Goal: Task Accomplishment & Management: Use online tool/utility

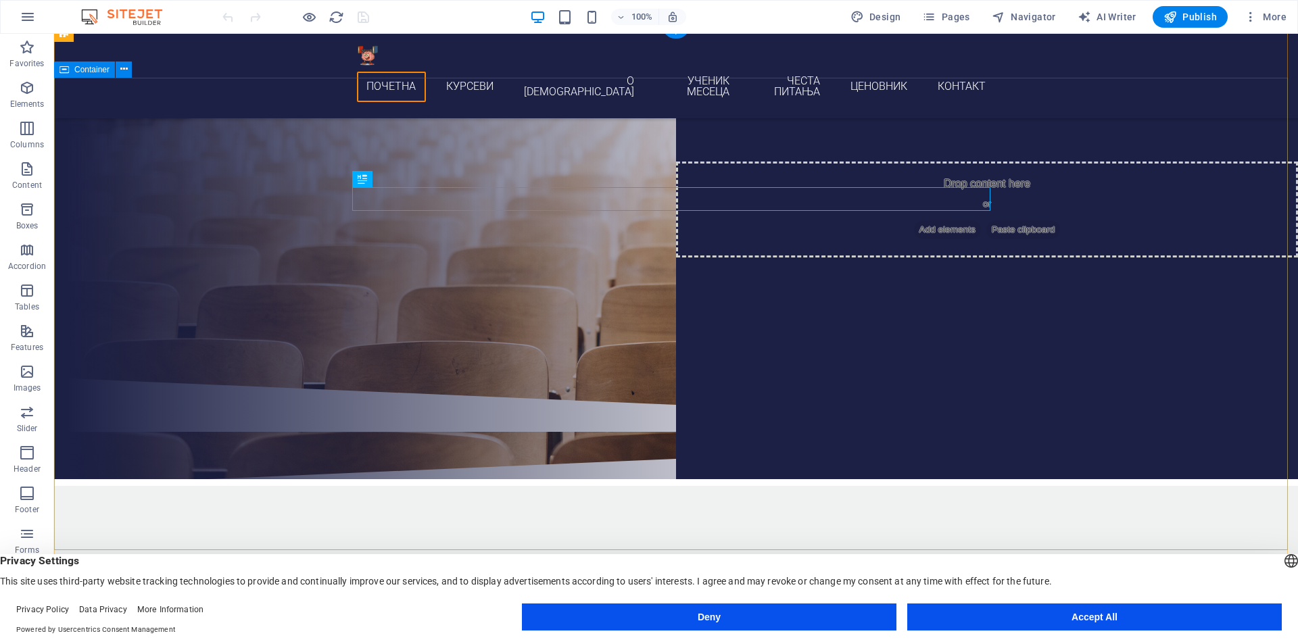
scroll to position [225, 0]
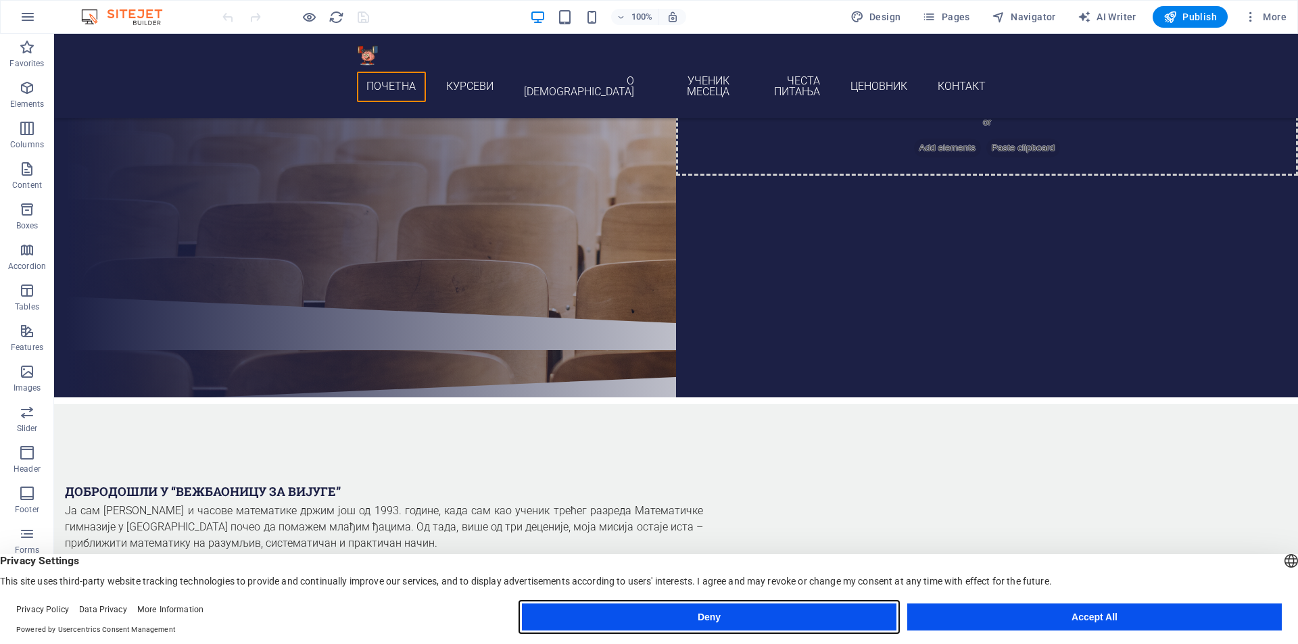
drag, startPoint x: 708, startPoint y: 624, endPoint x: 654, endPoint y: 578, distance: 71.0
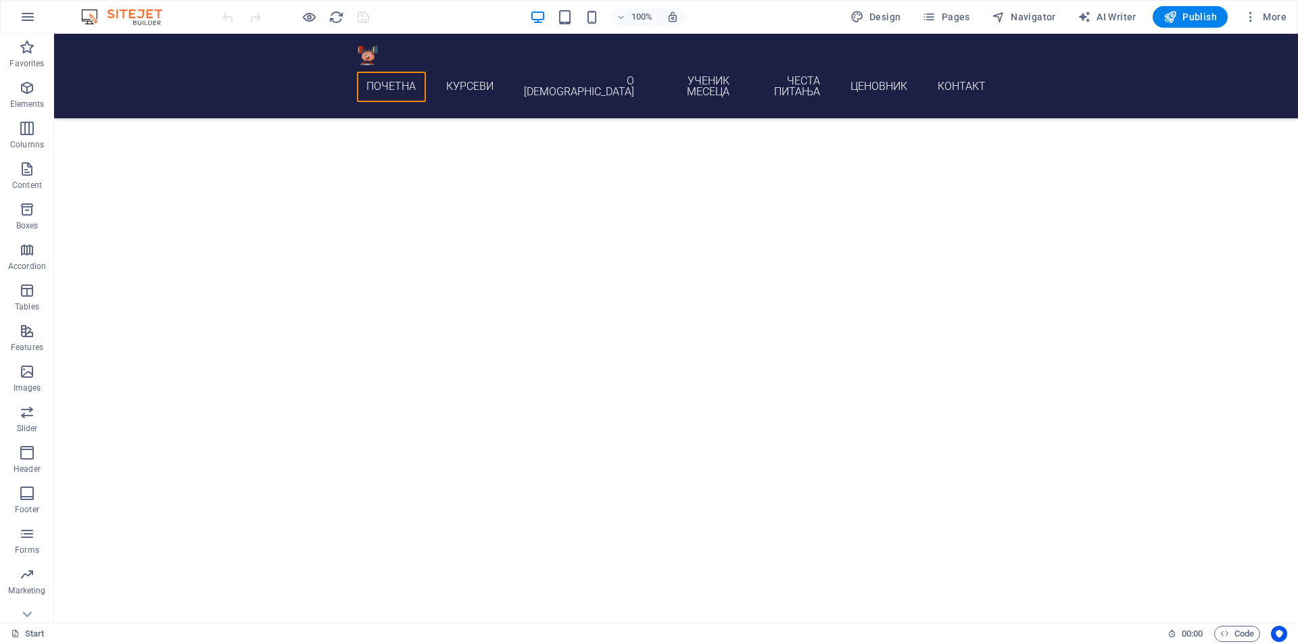
scroll to position [4246, 0]
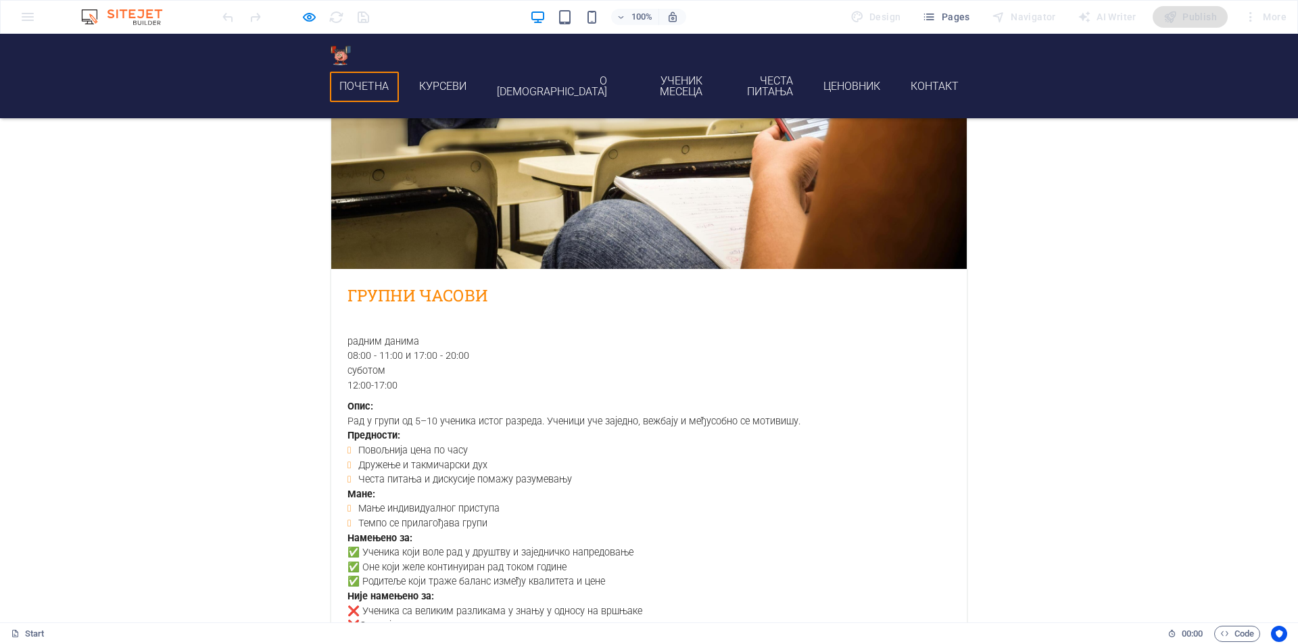
scroll to position [2105, 0]
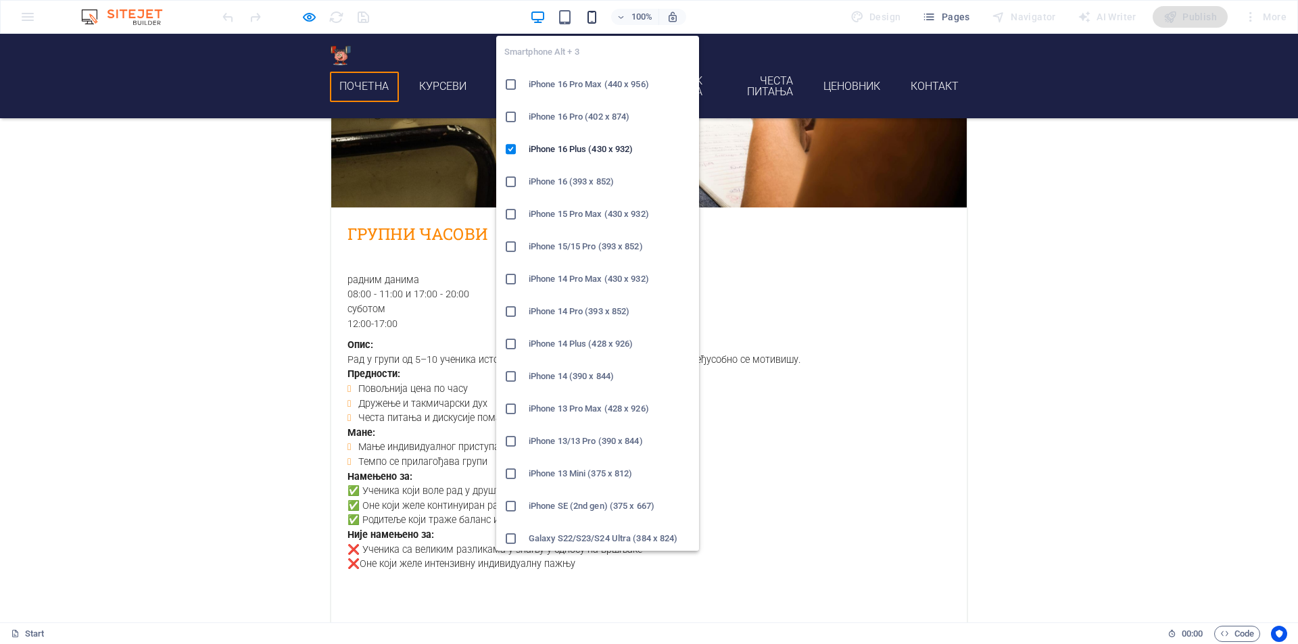
click at [348, 241] on icon "button" at bounding box center [348, 246] width 0 height 11
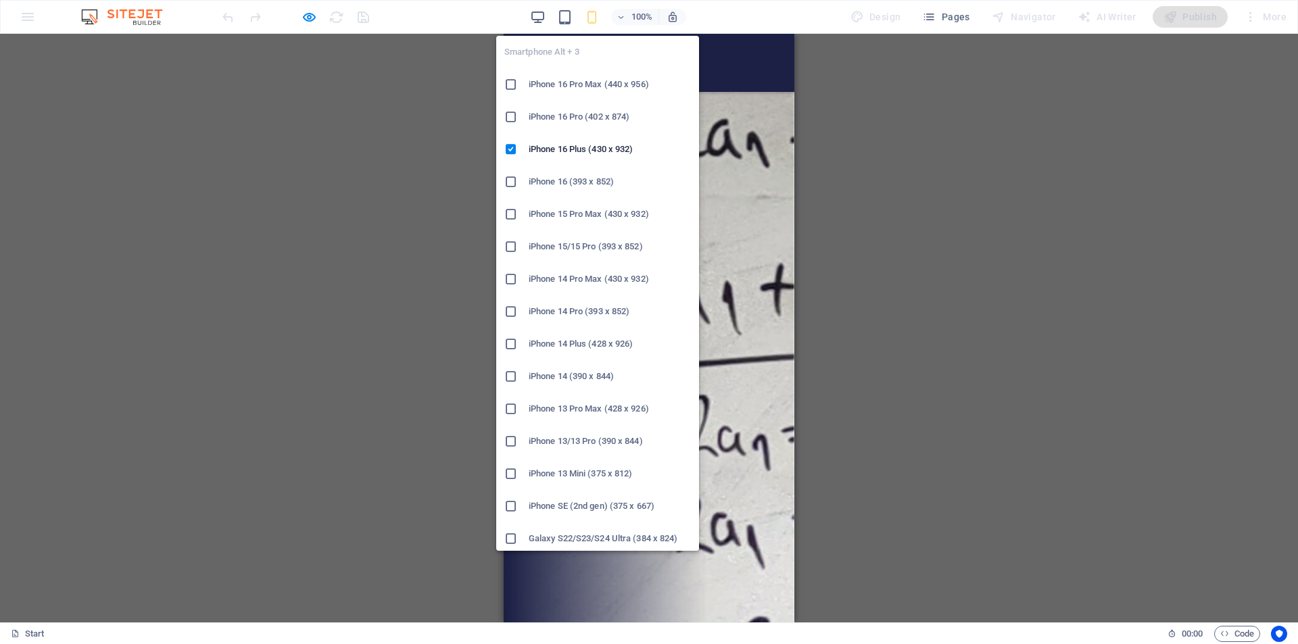
click at [590, 87] on h6 "iPhone 16 Pro Max (440 x 956)" at bounding box center [610, 84] width 162 height 16
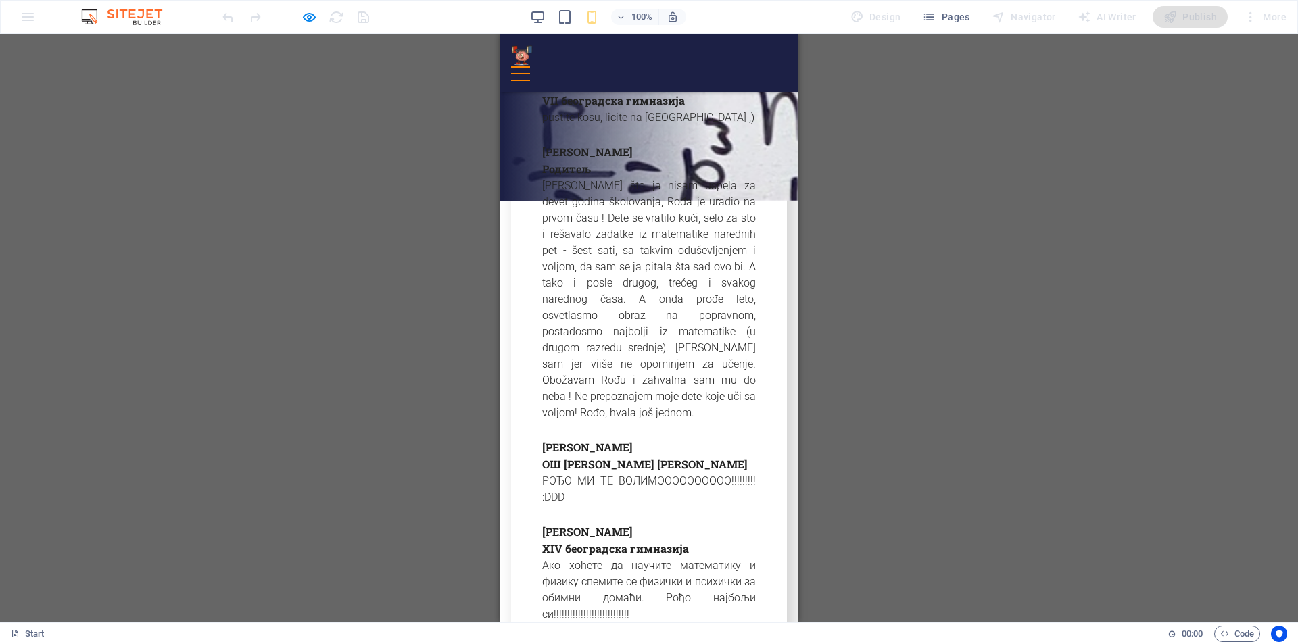
scroll to position [6008, 0]
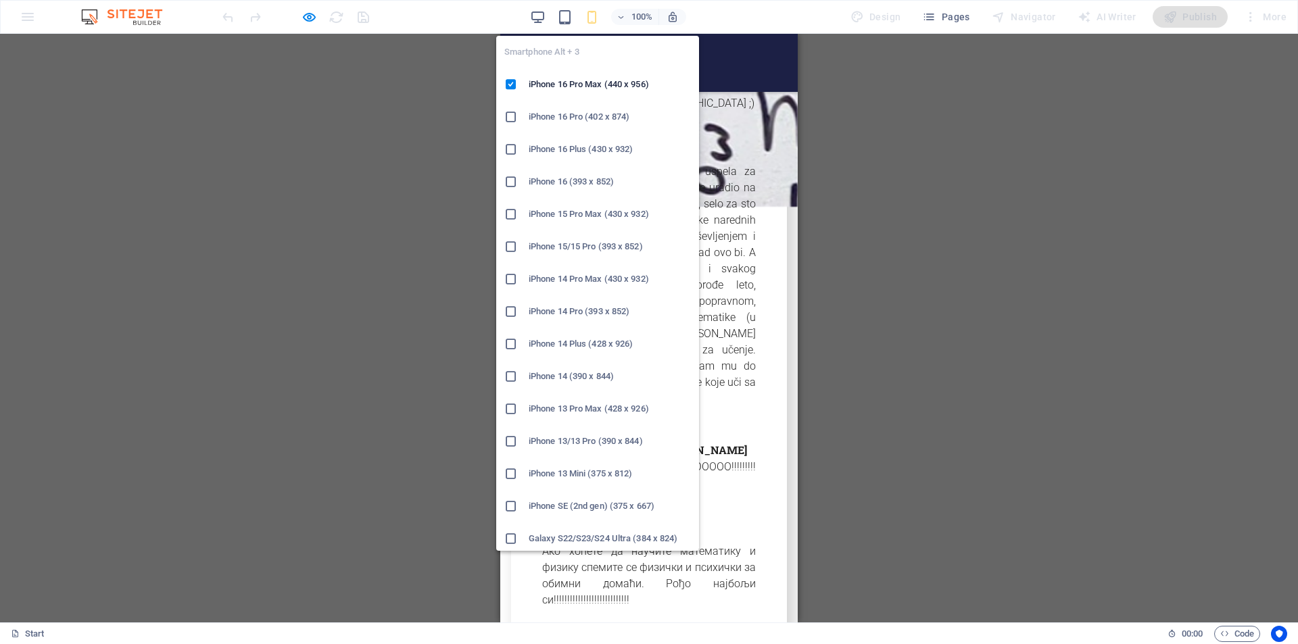
click at [594, 321] on li "iPhone 14 Pro (393 x 852)" at bounding box center [597, 311] width 203 height 32
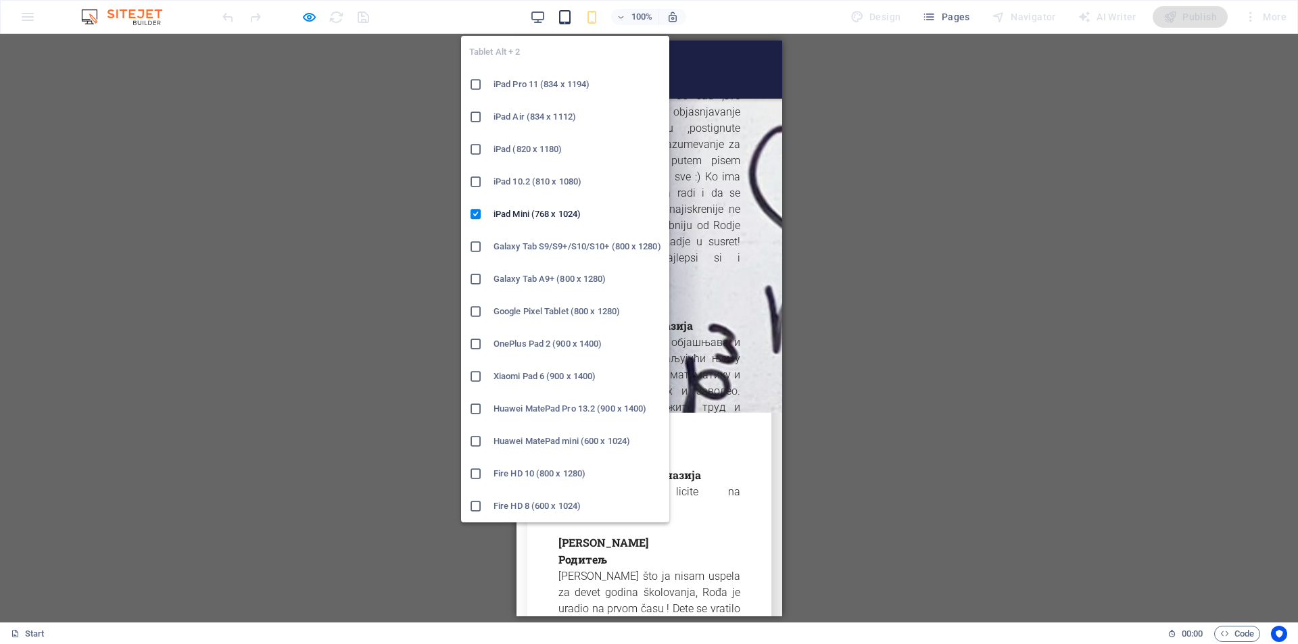
click at [0, 0] on icon "button" at bounding box center [0, 0] width 0 height 0
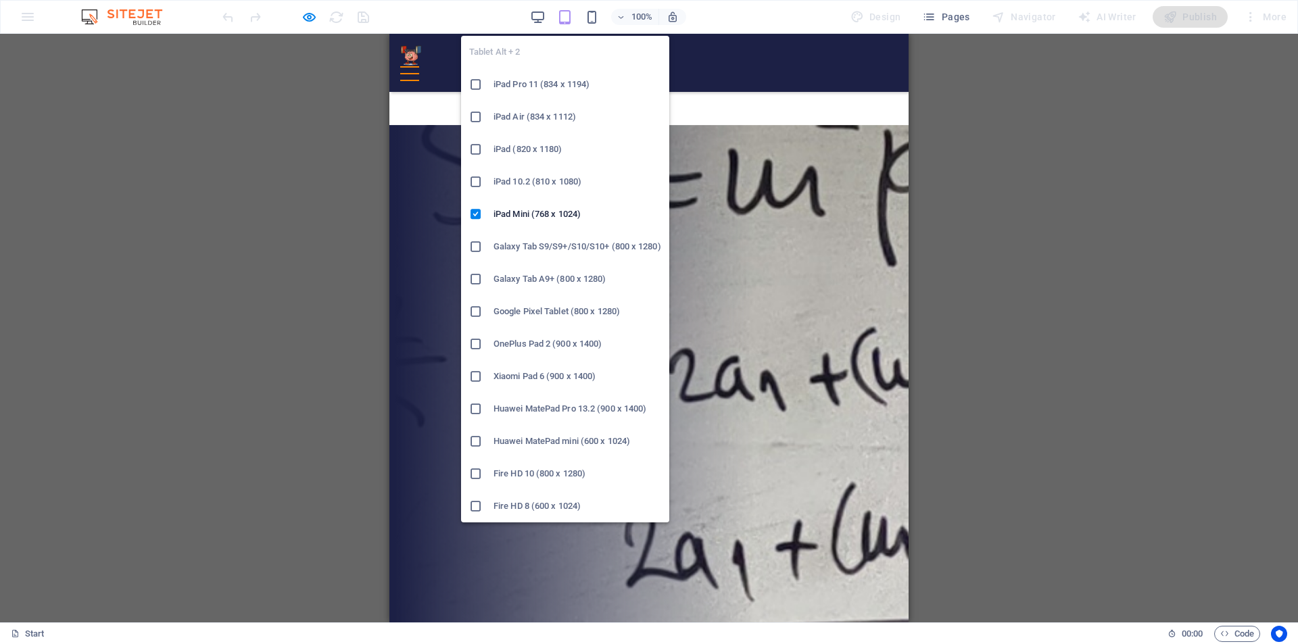
click at [558, 135] on li "iPad (820 x 1180)" at bounding box center [565, 149] width 208 height 32
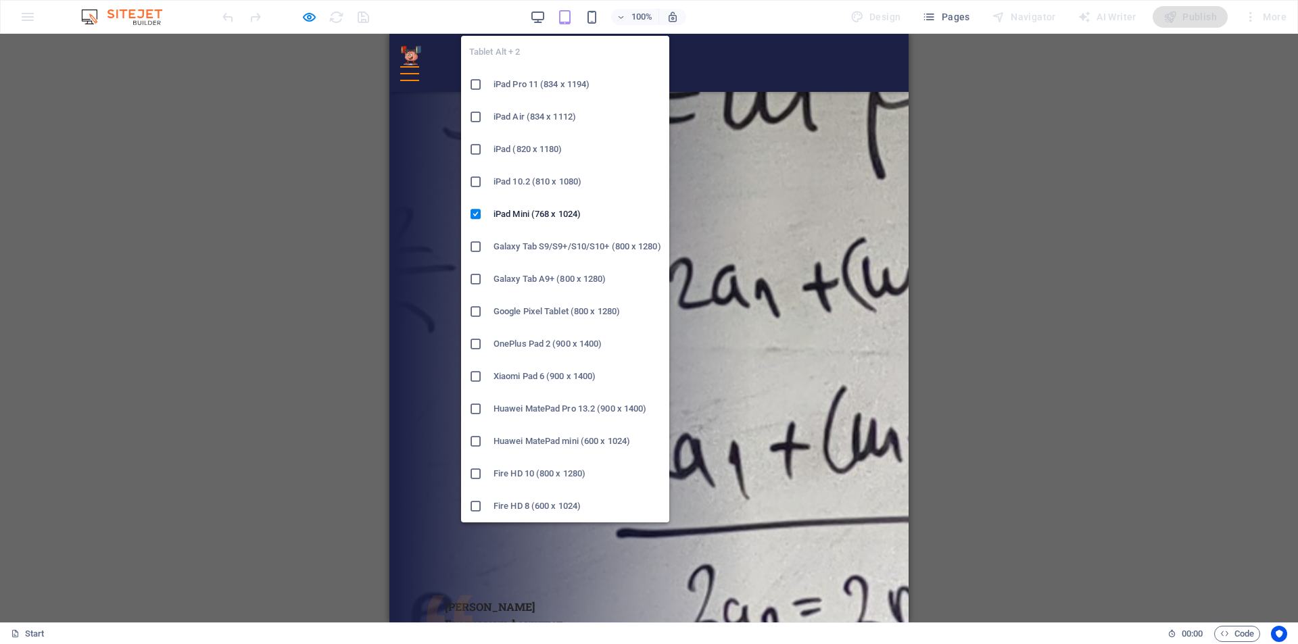
scroll to position [4660, 0]
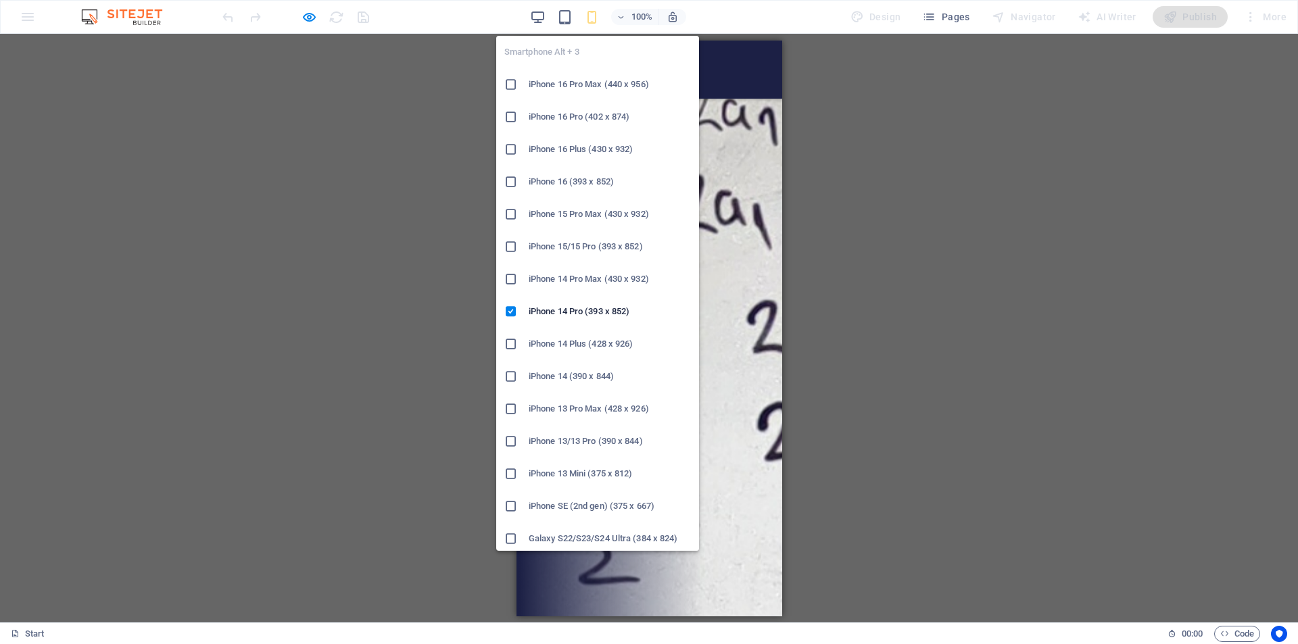
click at [597, 82] on h6 "iPhone 16 Pro Max (440 x 956)" at bounding box center [610, 84] width 162 height 16
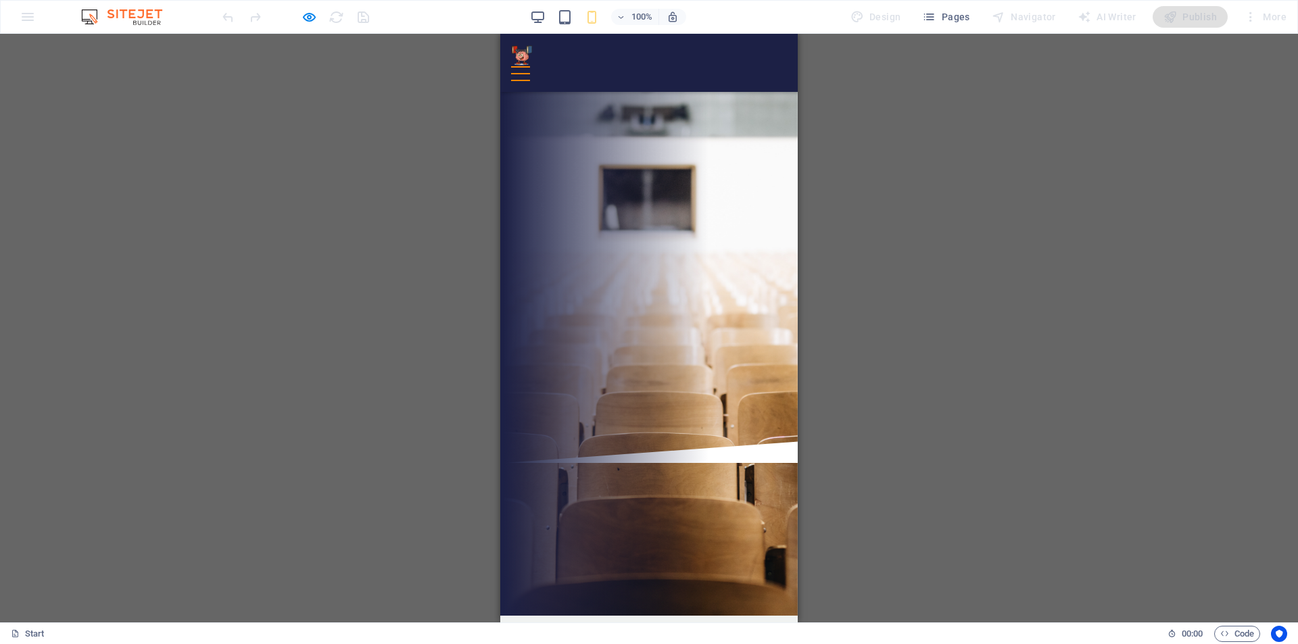
scroll to position [0, 0]
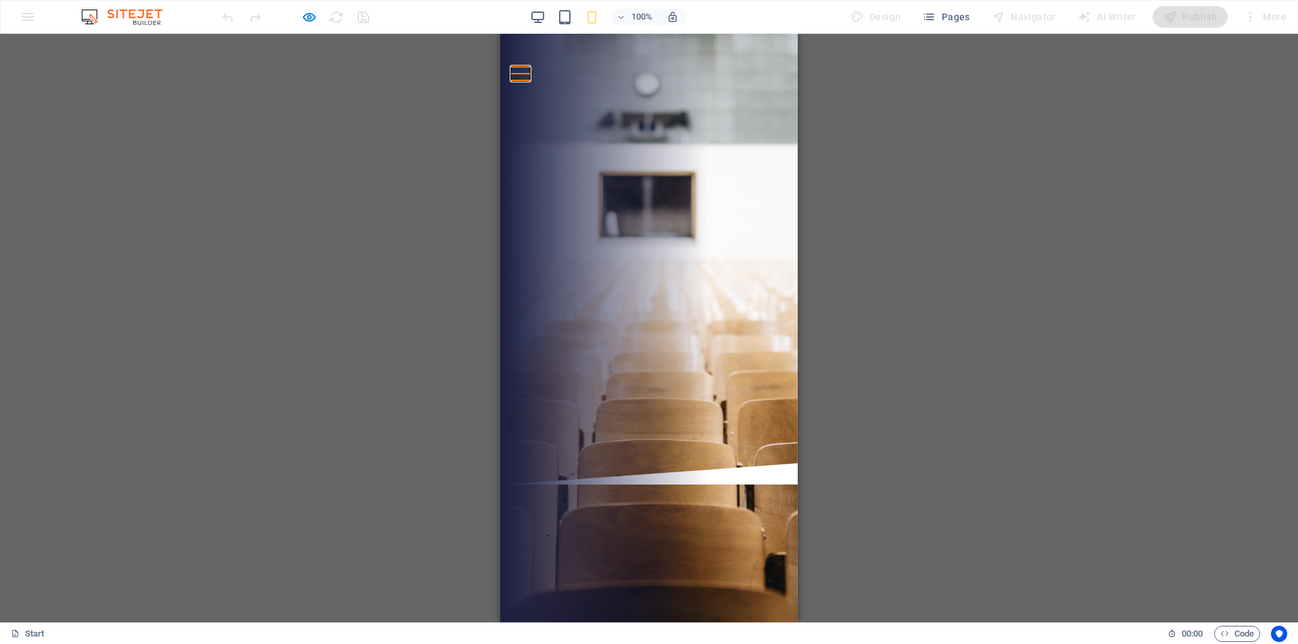
click at [530, 66] on button at bounding box center [520, 66] width 19 height 1
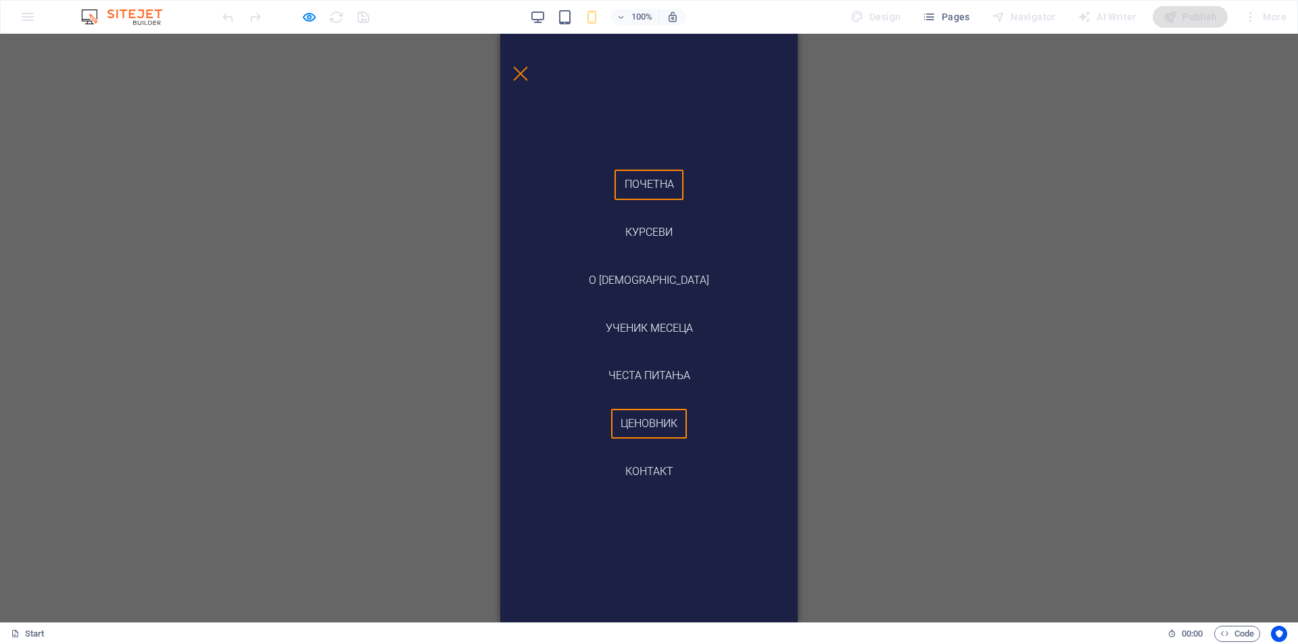
click at [649, 420] on link "Ценовник" at bounding box center [649, 424] width 76 height 30
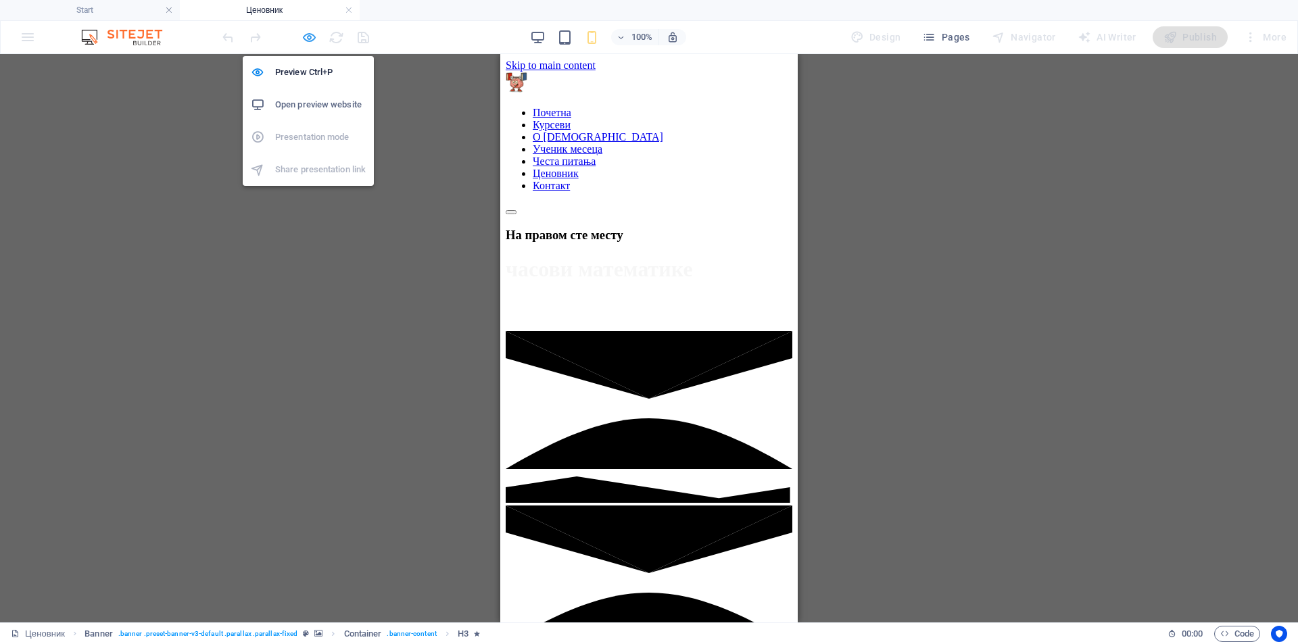
click at [308, 35] on icon "button" at bounding box center [310, 38] width 16 height 16
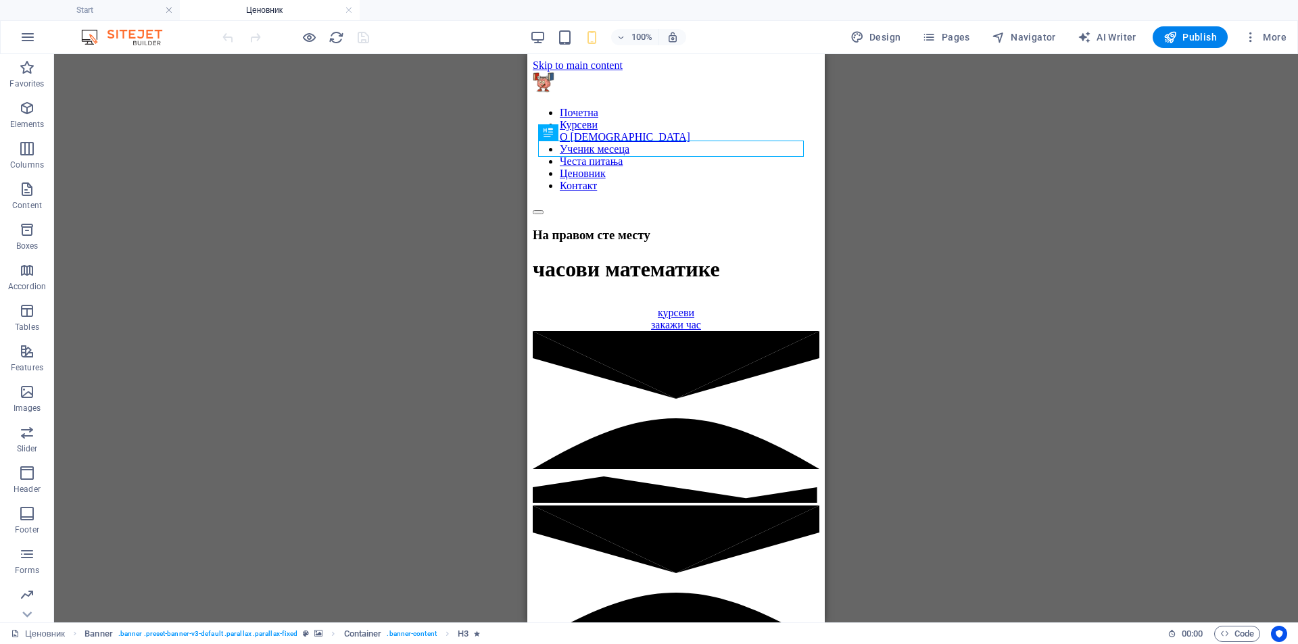
click at [280, 14] on h4 "Ценовник" at bounding box center [270, 10] width 180 height 15
click at [955, 41] on span "Pages" at bounding box center [945, 37] width 47 height 14
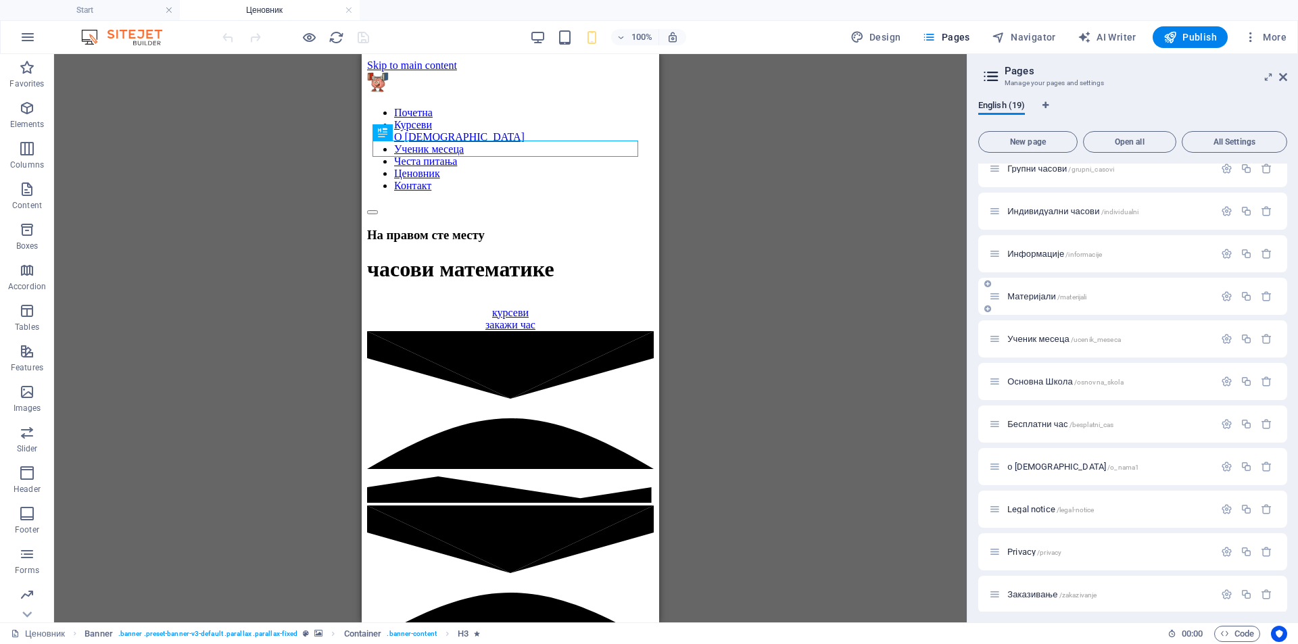
scroll to position [361, 0]
click at [998, 590] on icon at bounding box center [994, 587] width 11 height 11
click at [1000, 596] on div "Заказивање /zakazivanje" at bounding box center [1132, 587] width 309 height 37
click at [1020, 592] on span "Заказивање /zakazivanje" at bounding box center [1051, 588] width 89 height 10
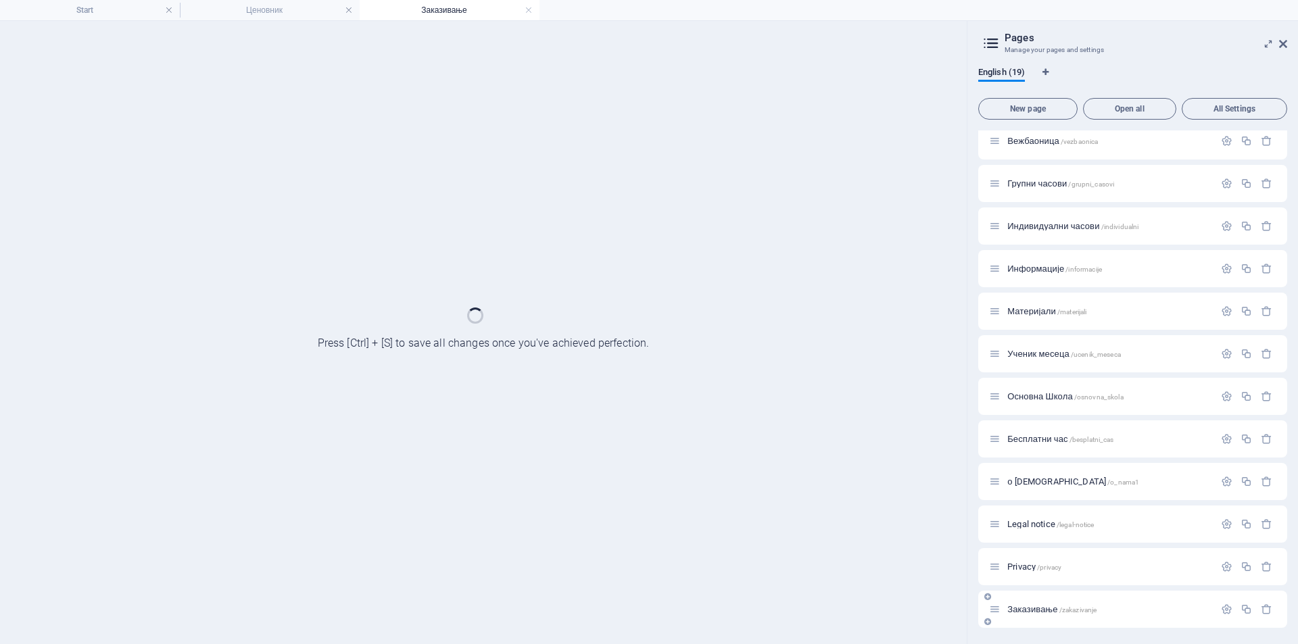
scroll to position [306, 0]
click at [1021, 592] on div "Заказивање /zakazivanje" at bounding box center [1132, 609] width 309 height 37
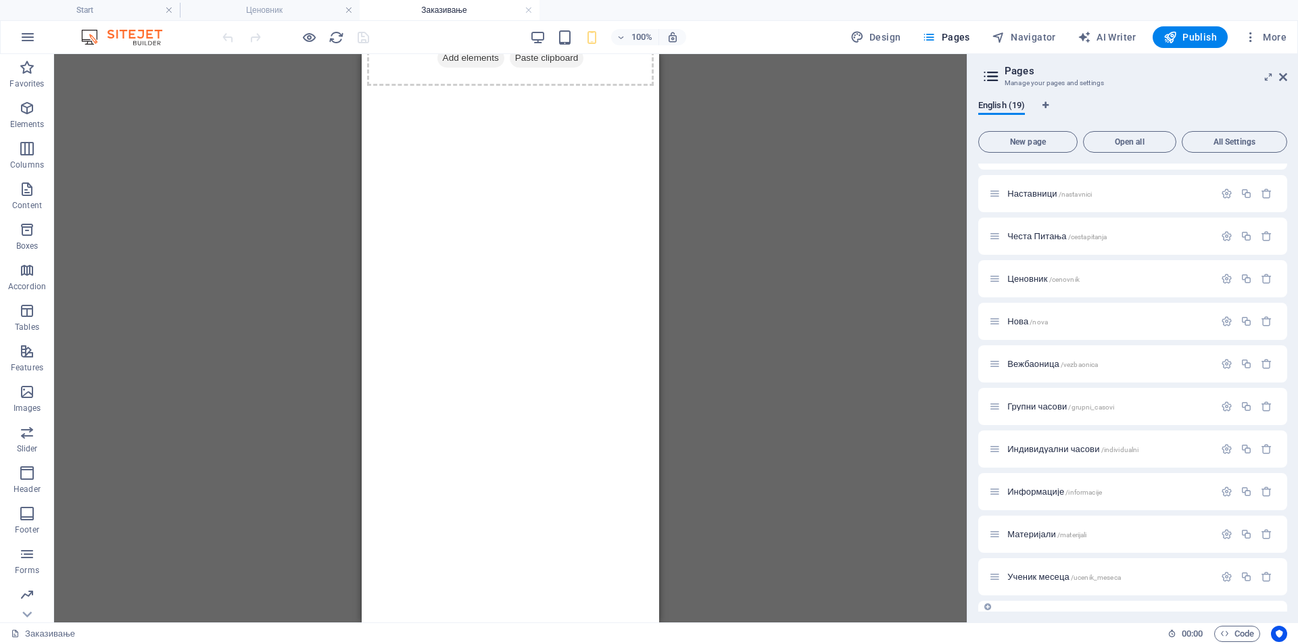
scroll to position [338, 0]
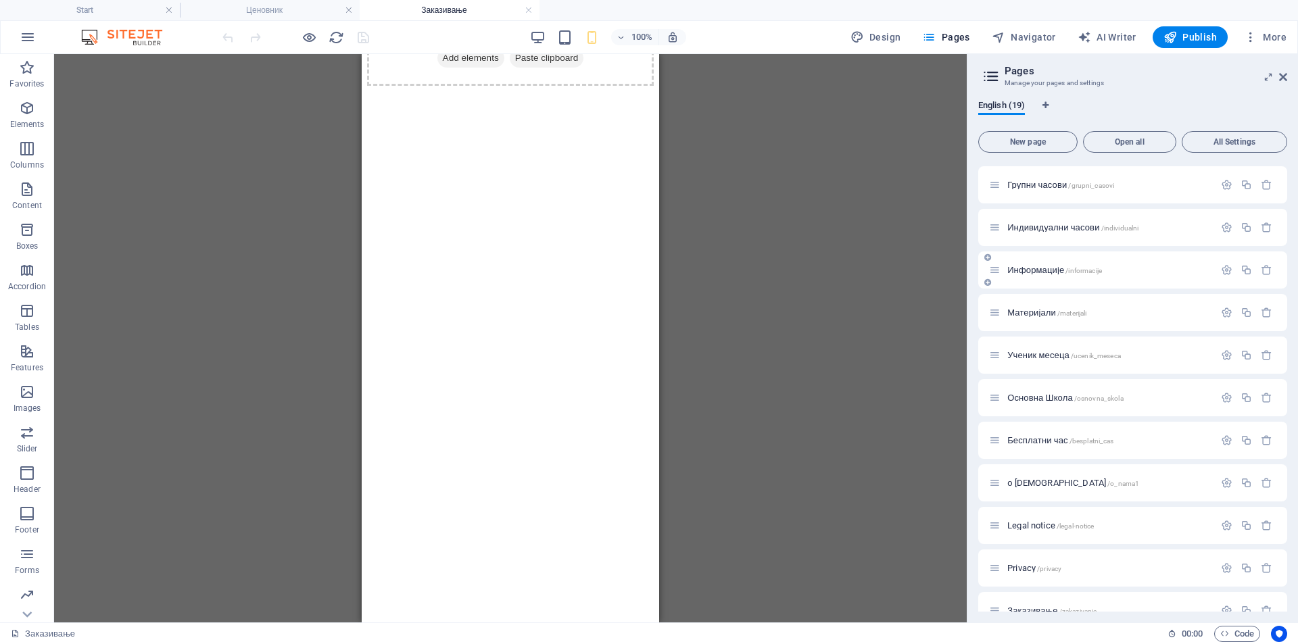
click at [1039, 277] on div "Информације /informacije" at bounding box center [1101, 270] width 225 height 16
click at [1006, 271] on div "Информације /informacije" at bounding box center [1108, 270] width 211 height 9
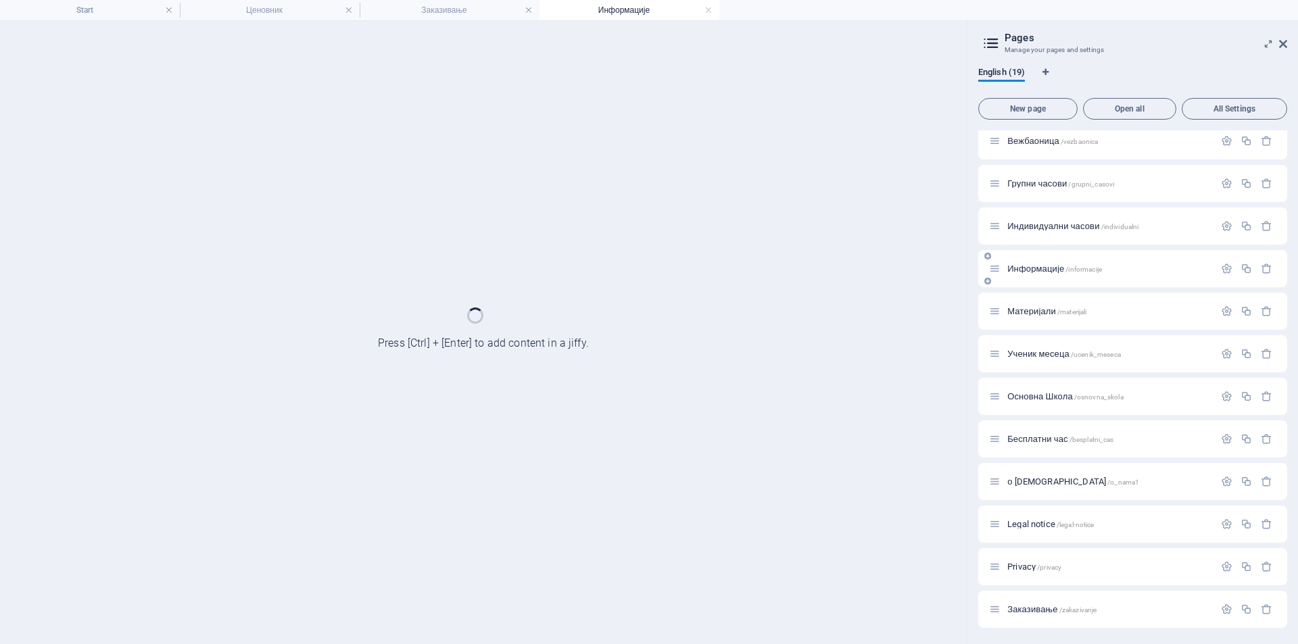
scroll to position [306, 0]
click at [1006, 271] on div "Информације /informacije" at bounding box center [1108, 268] width 211 height 9
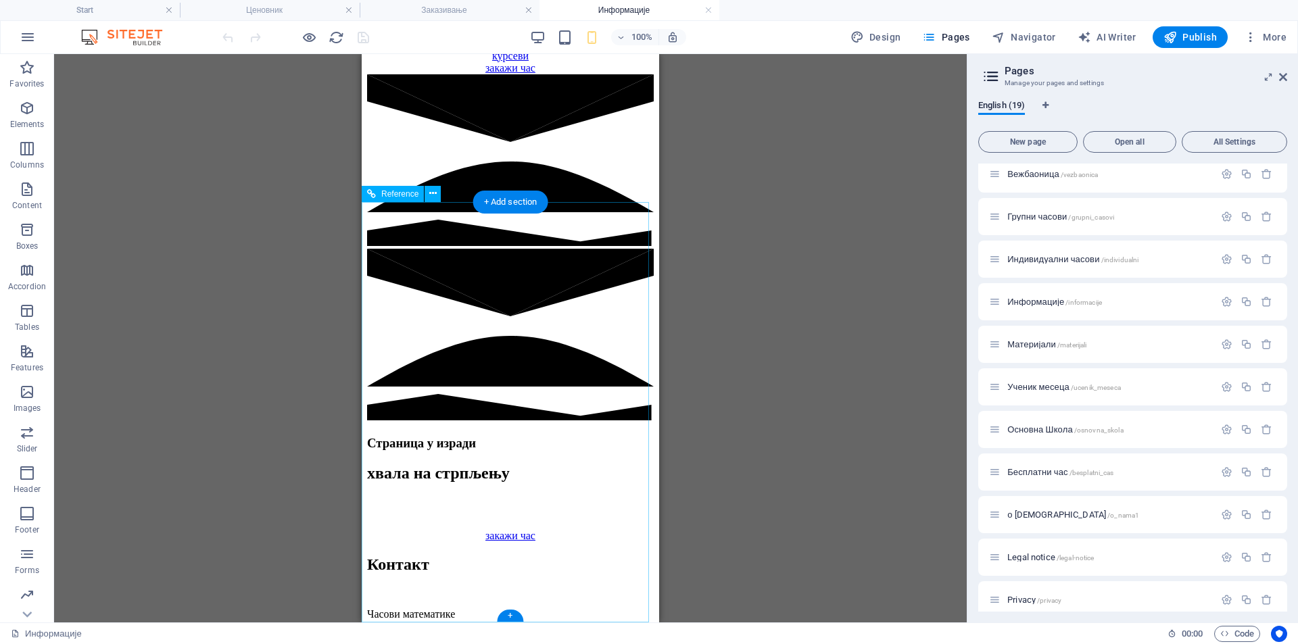
scroll to position [112, 0]
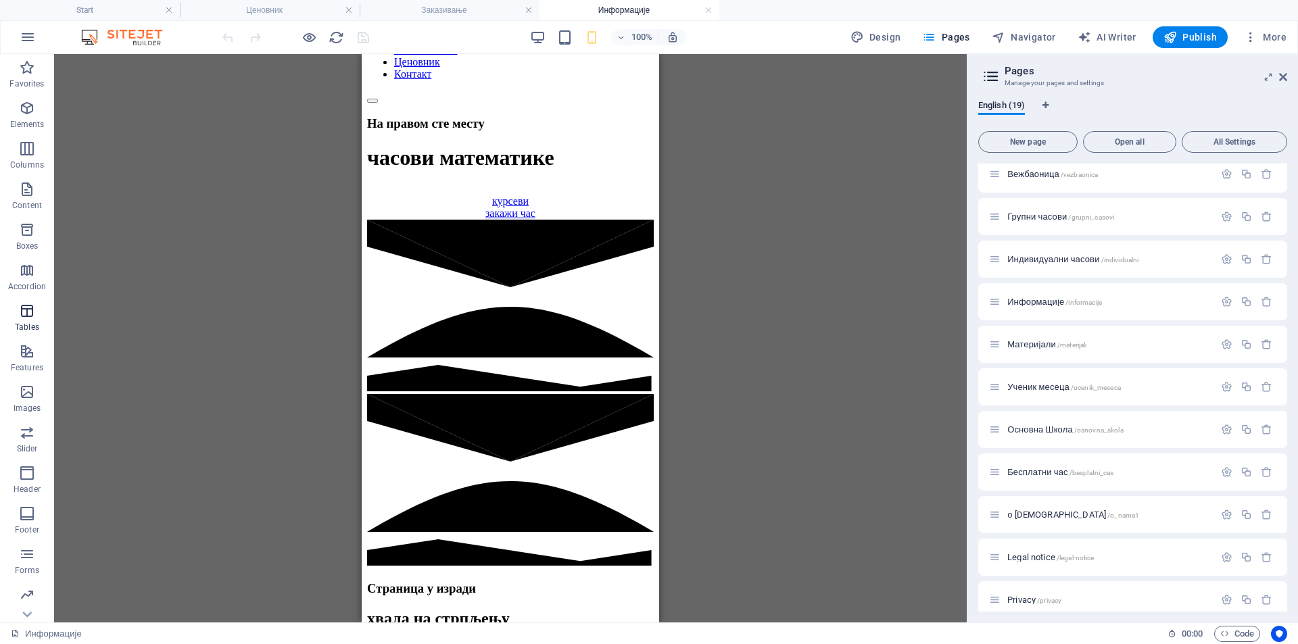
click at [19, 304] on icon "button" at bounding box center [27, 311] width 16 height 16
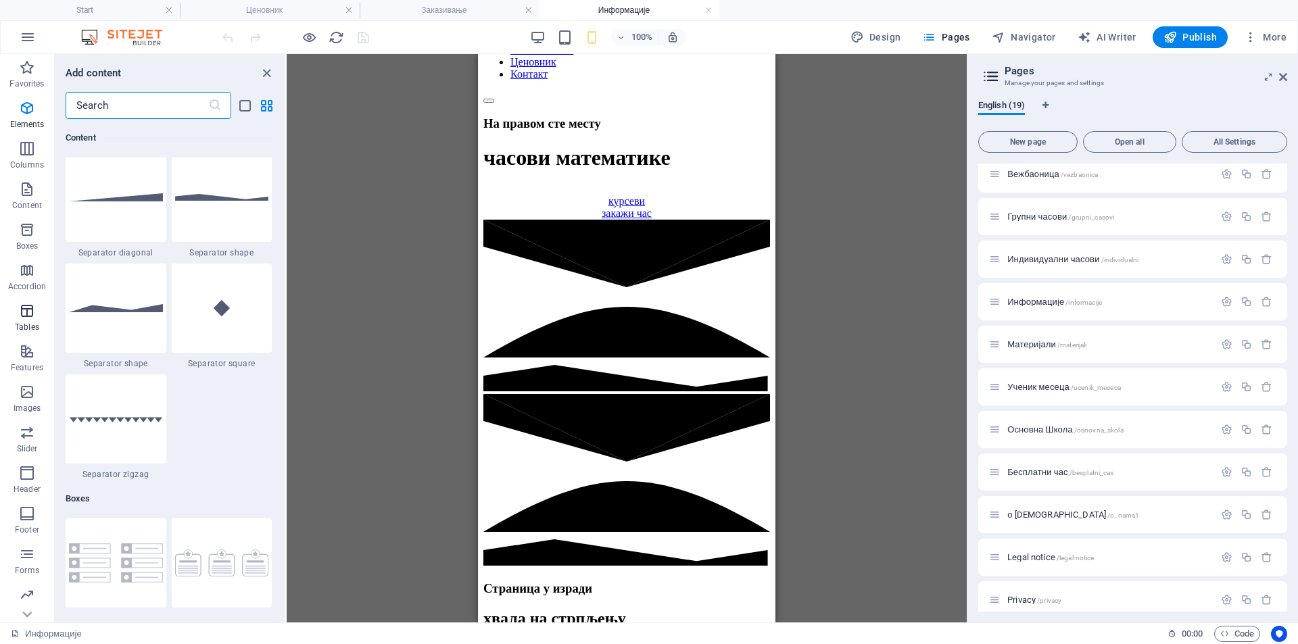
scroll to position [4683, 0]
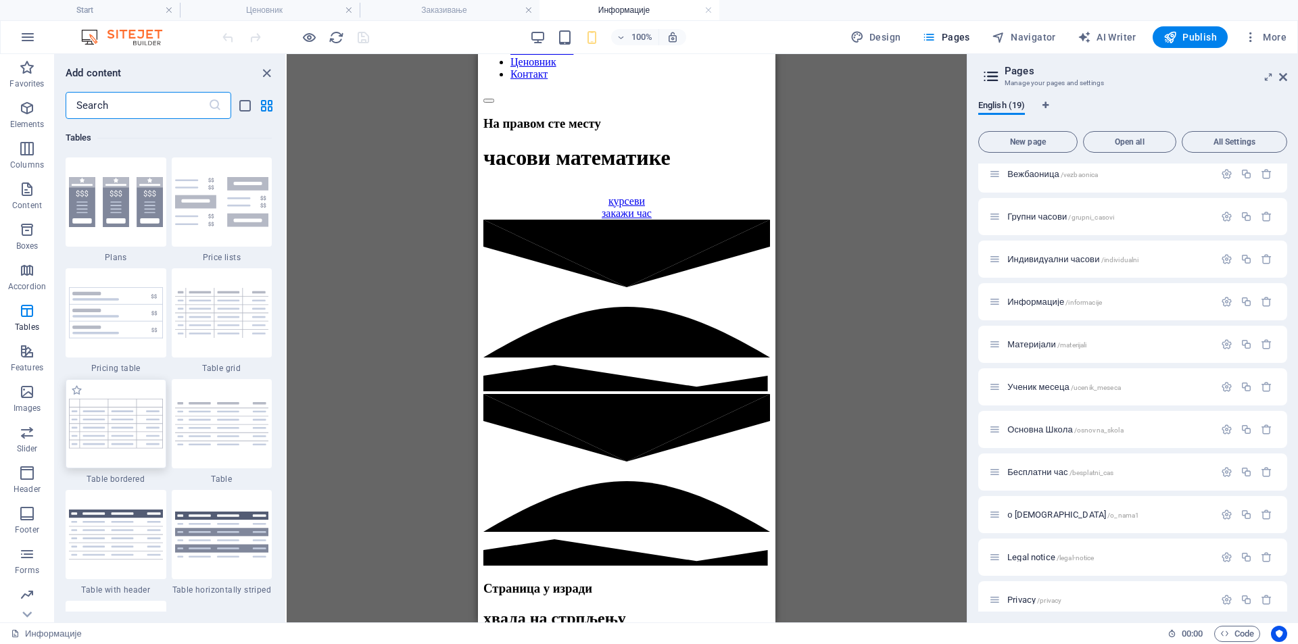
click at [121, 426] on img at bounding box center [116, 423] width 94 height 49
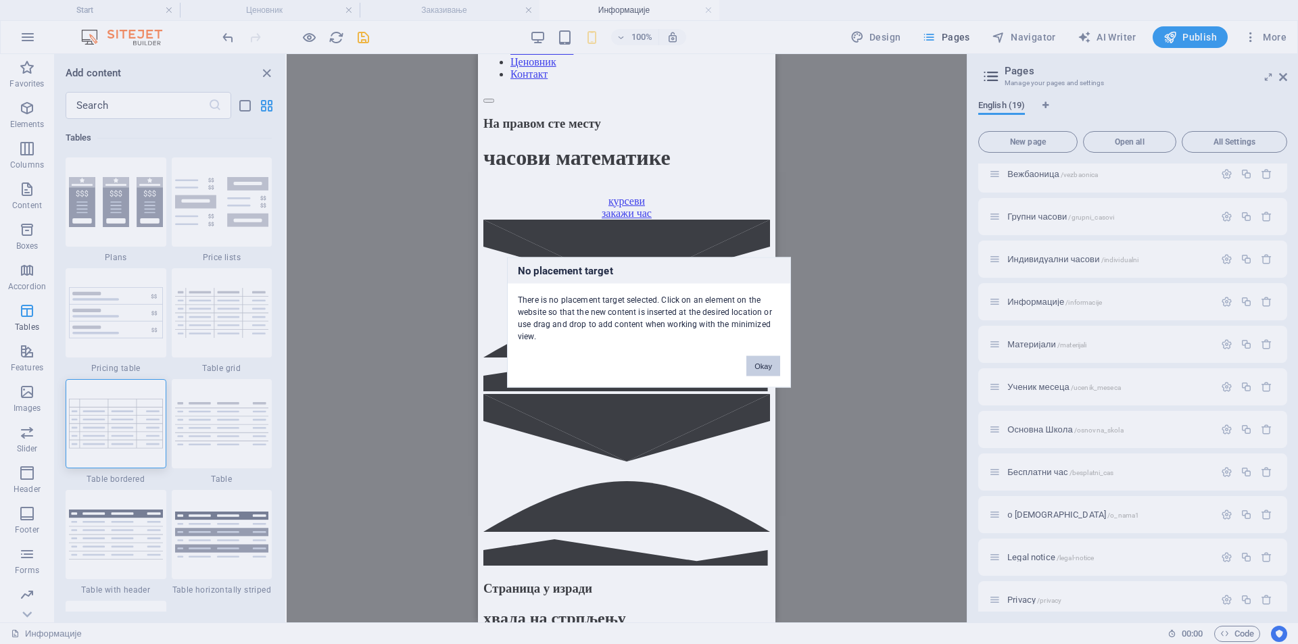
click at [770, 366] on button "Okay" at bounding box center [763, 366] width 34 height 20
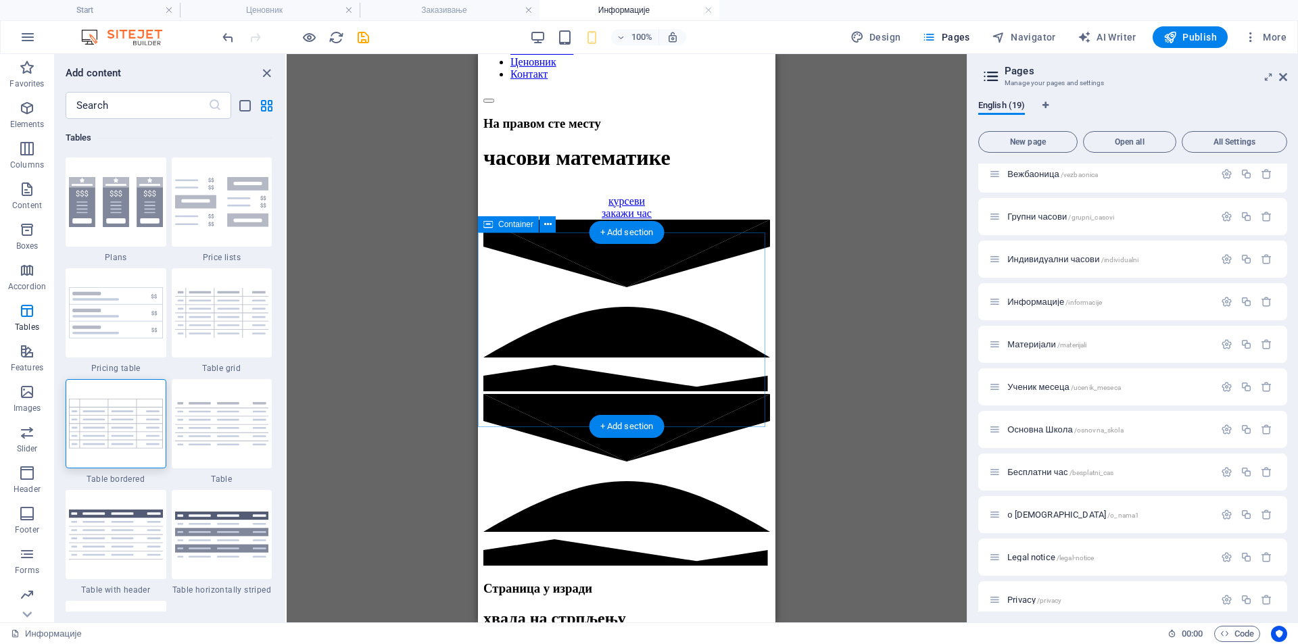
click at [507, 582] on div "Страница у изради хвала на стрпљењу закажи час" at bounding box center [626, 635] width 287 height 106
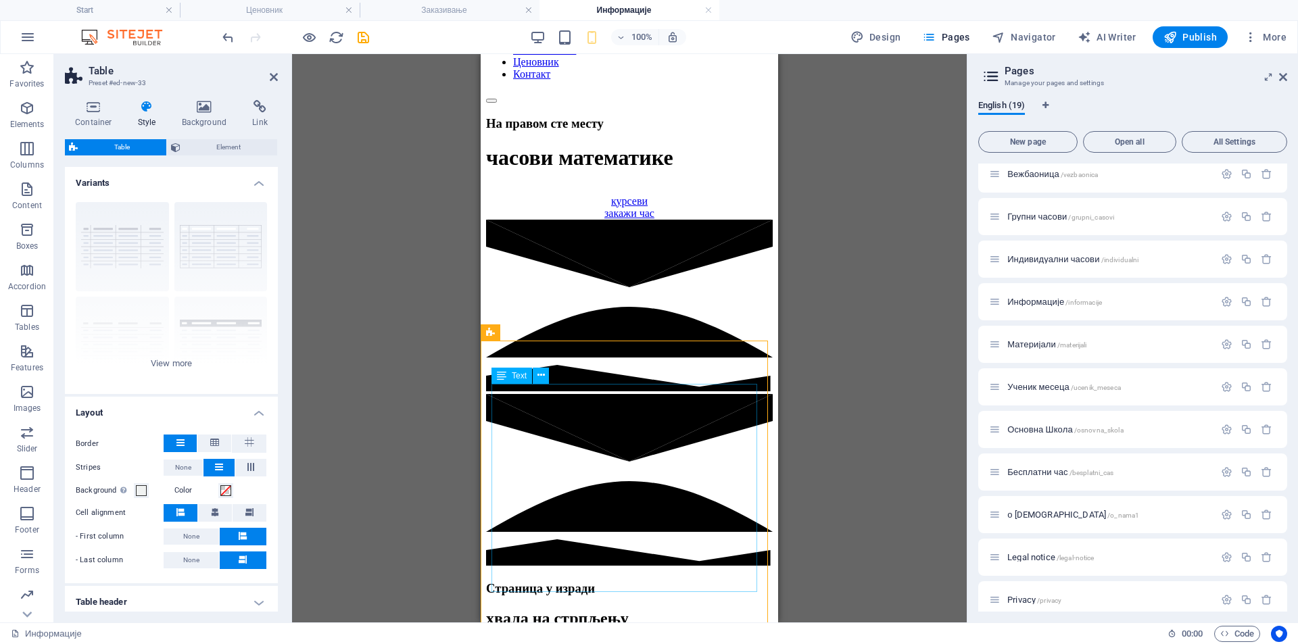
scroll to position [337, 0]
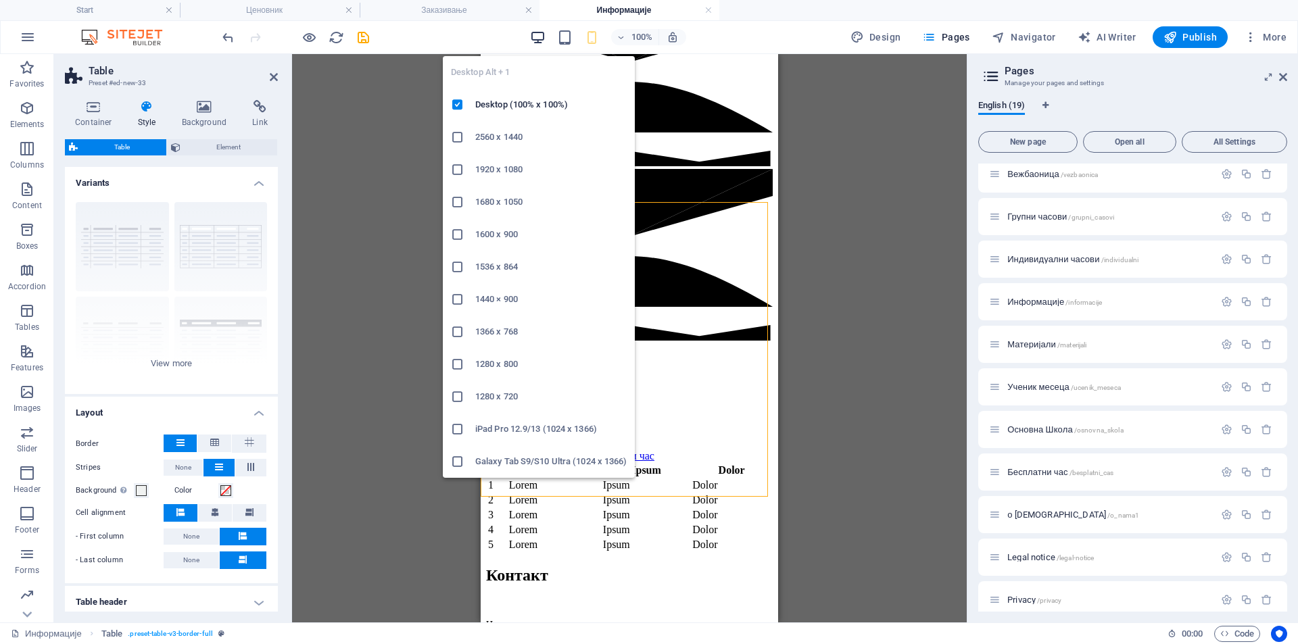
click at [535, 41] on icon "button" at bounding box center [538, 38] width 16 height 16
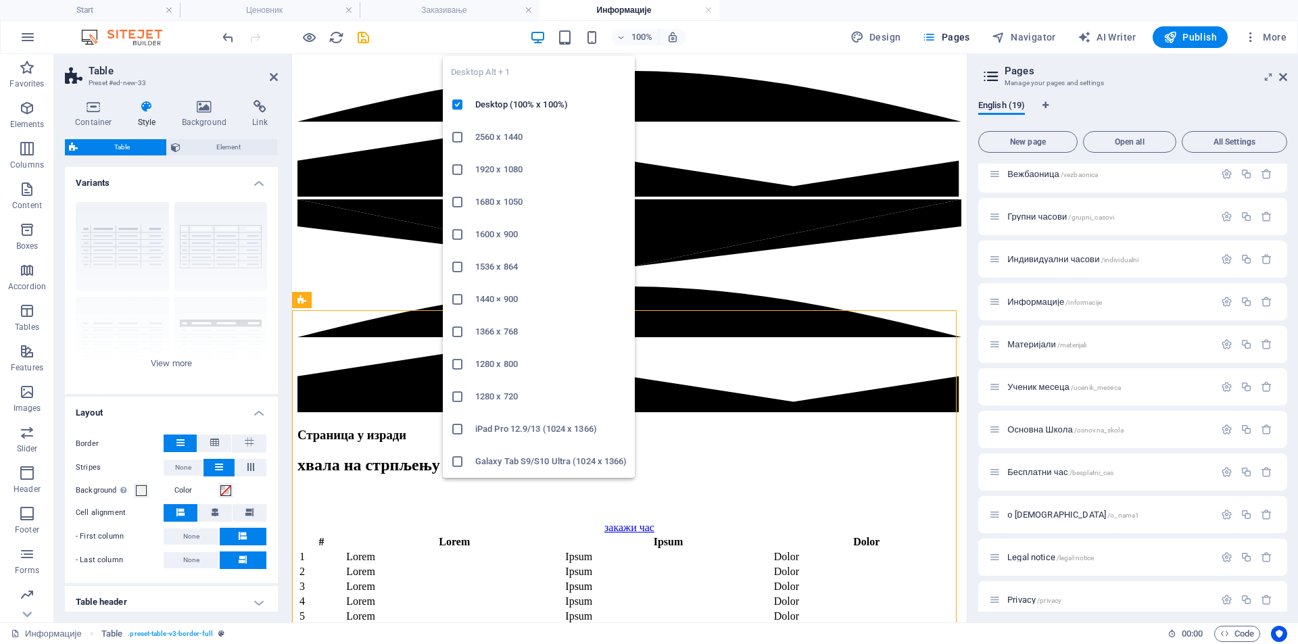
scroll to position [346, 0]
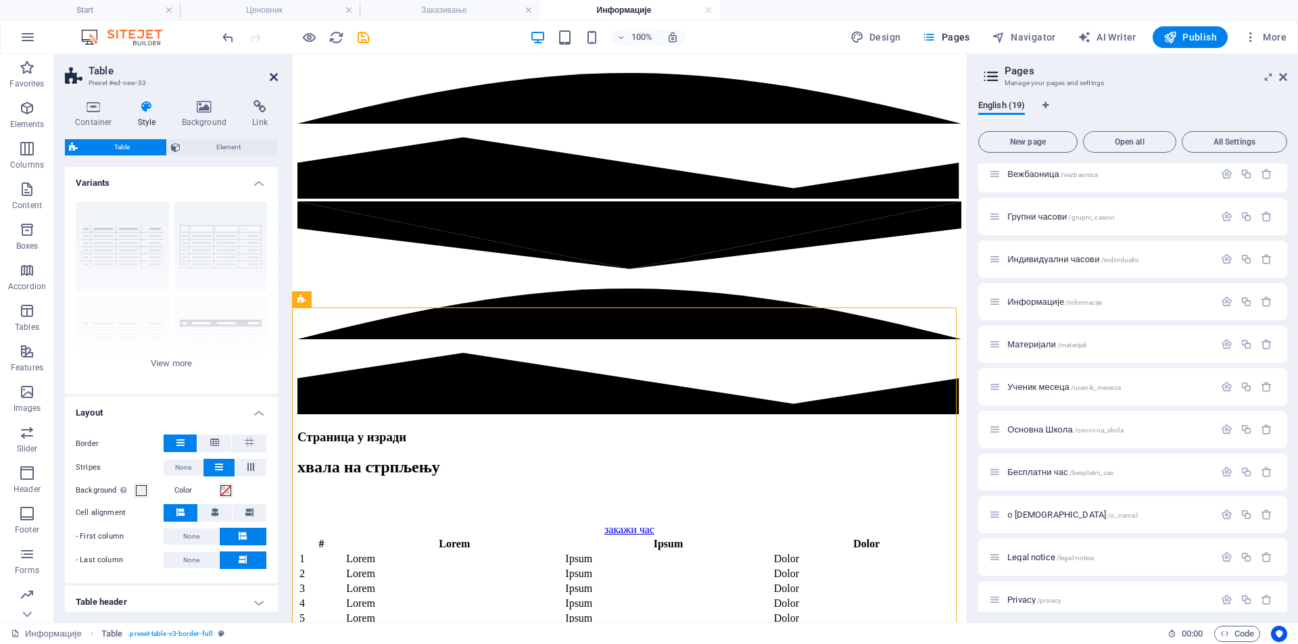
click at [270, 76] on icon at bounding box center [274, 77] width 8 height 11
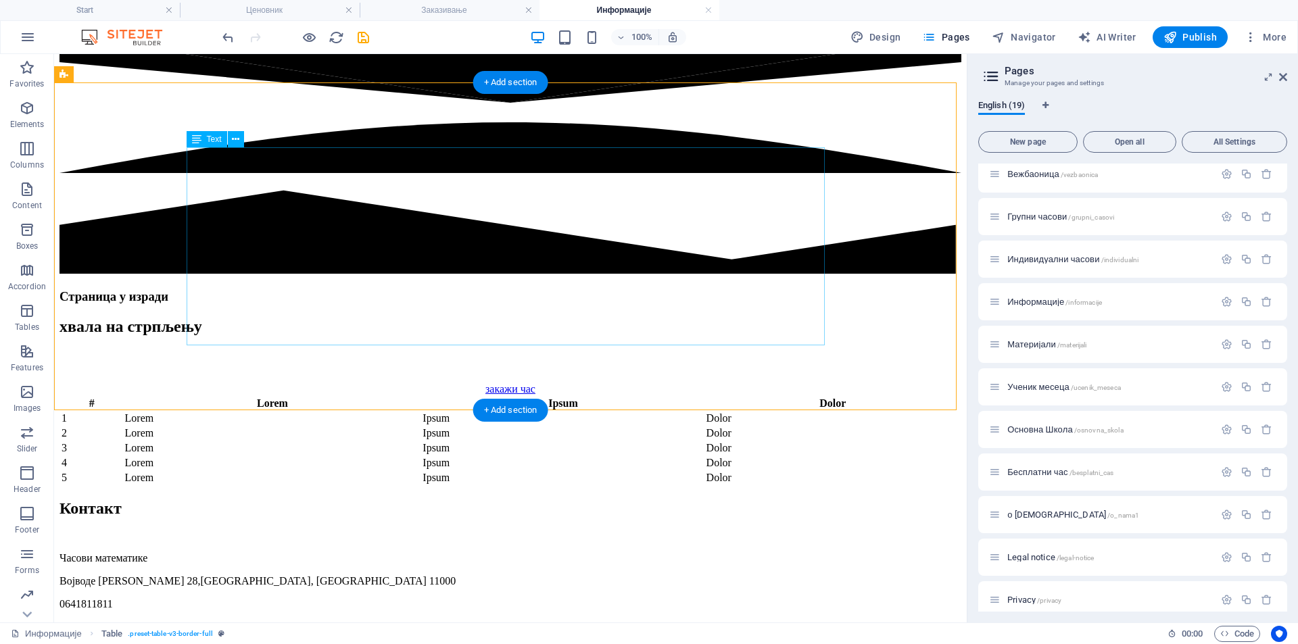
scroll to position [571, 0]
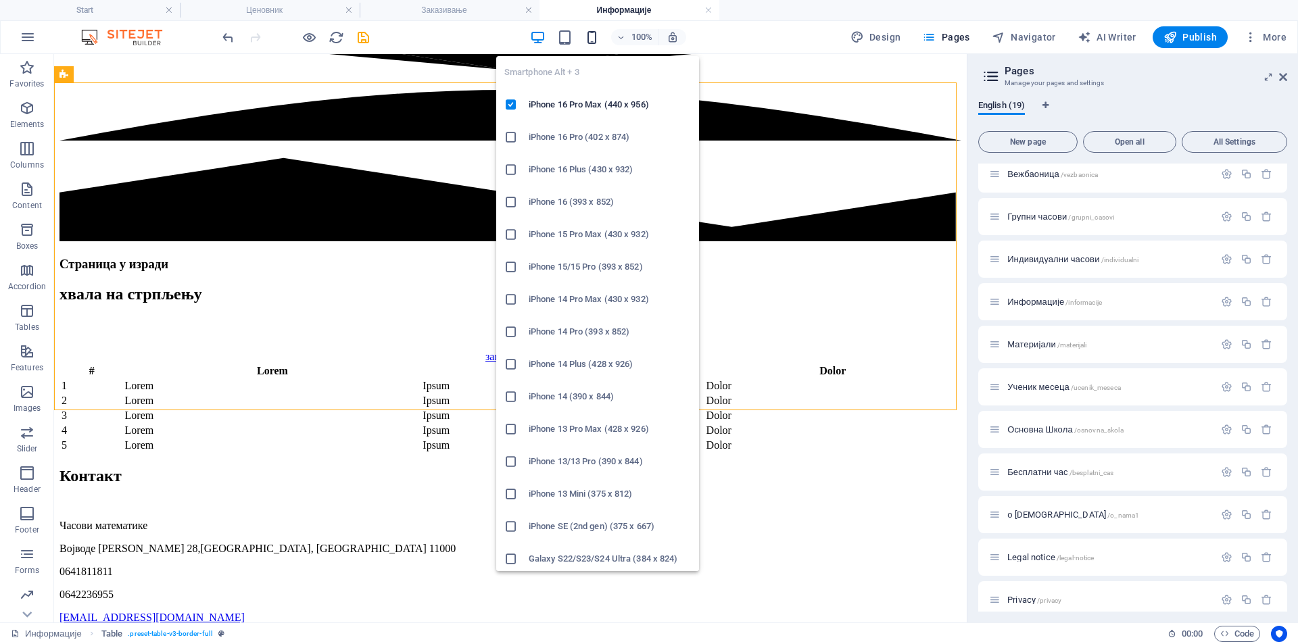
click at [592, 42] on icon "button" at bounding box center [592, 38] width 16 height 16
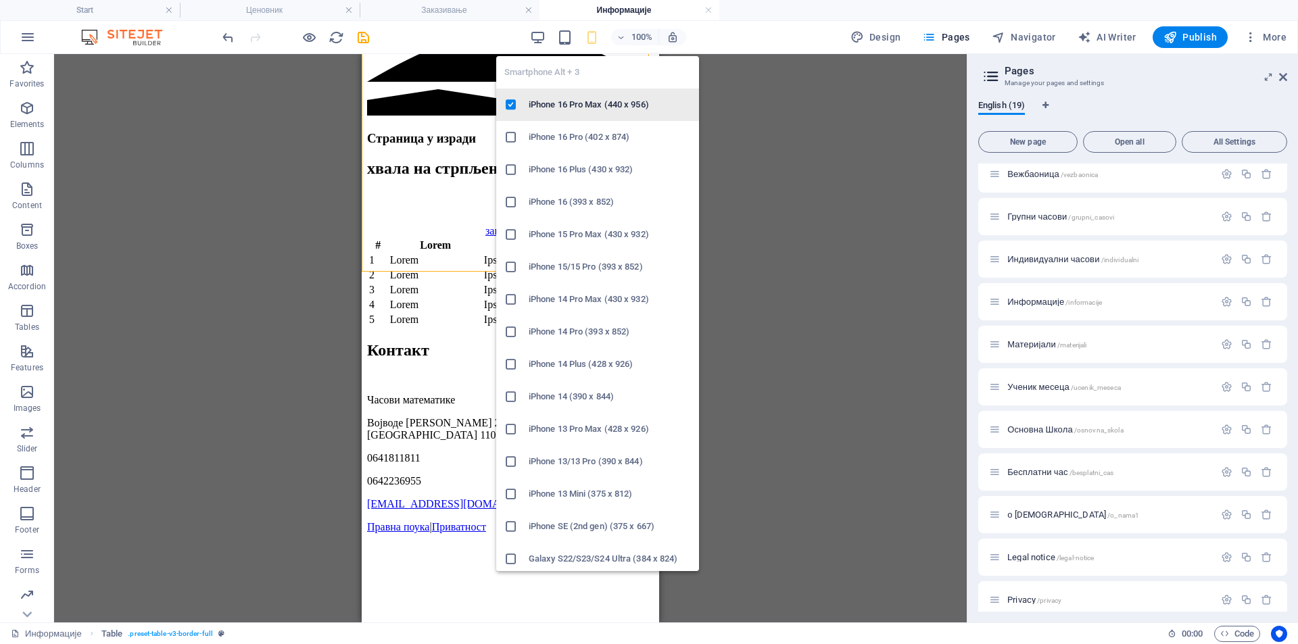
click at [548, 101] on h6 "iPhone 16 Pro Max (440 x 956)" at bounding box center [610, 105] width 162 height 16
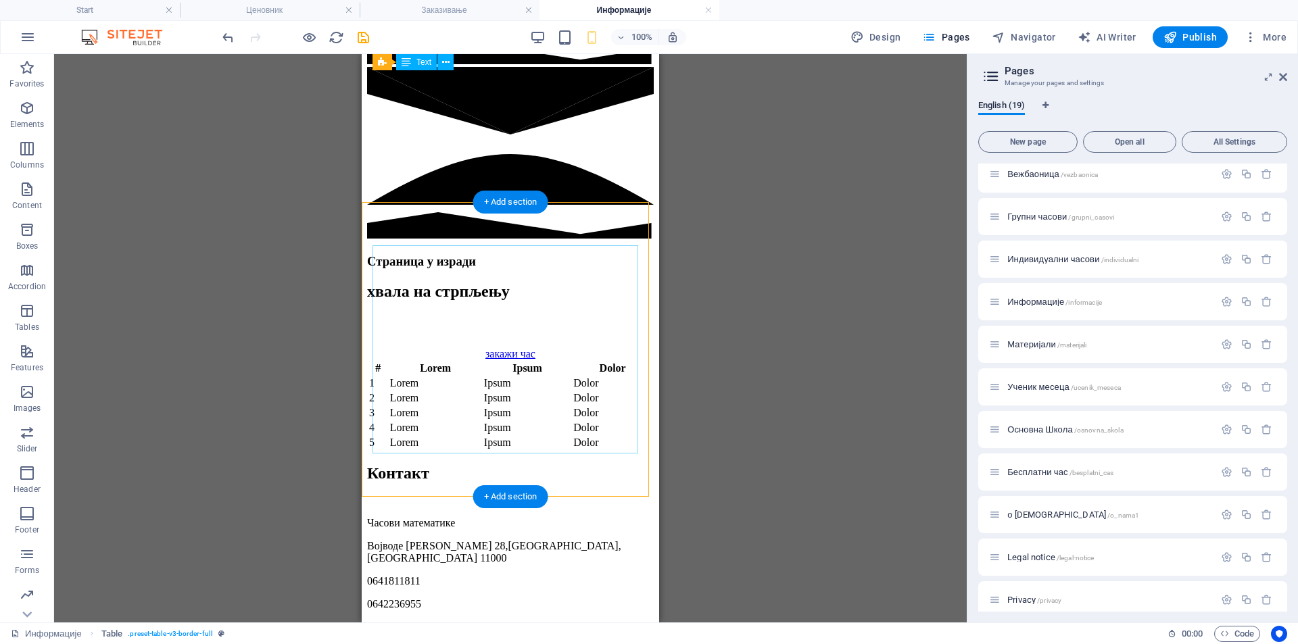
scroll to position [337, 0]
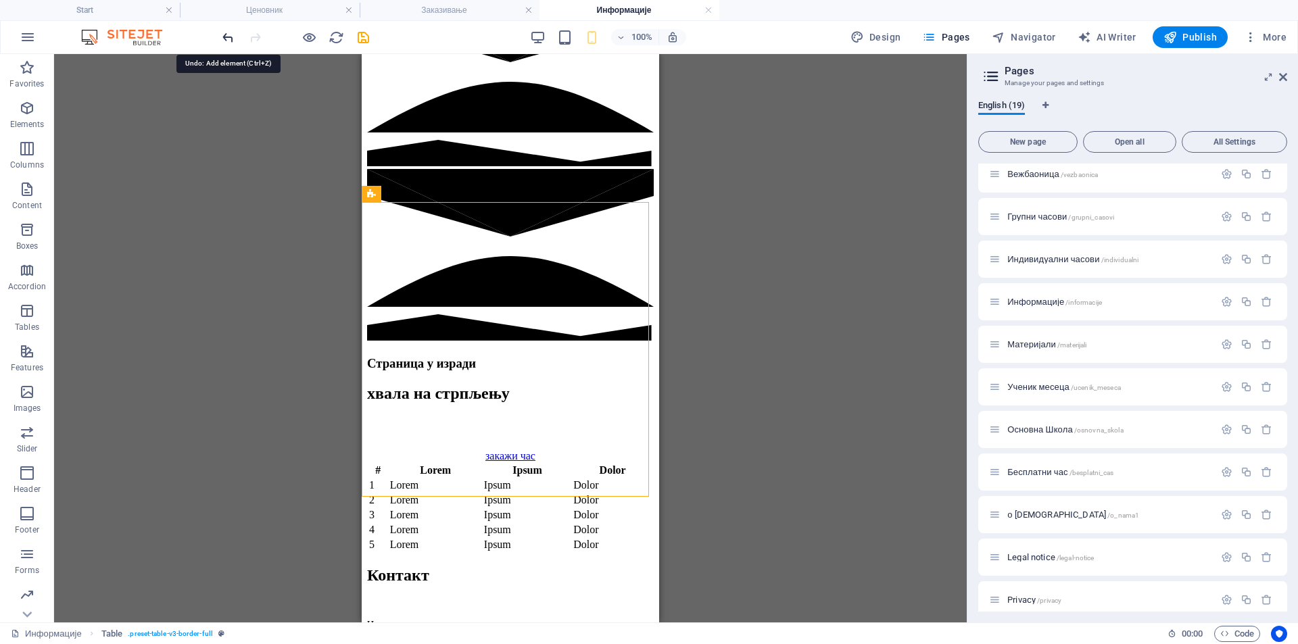
click at [222, 39] on icon "undo" at bounding box center [228, 38] width 16 height 16
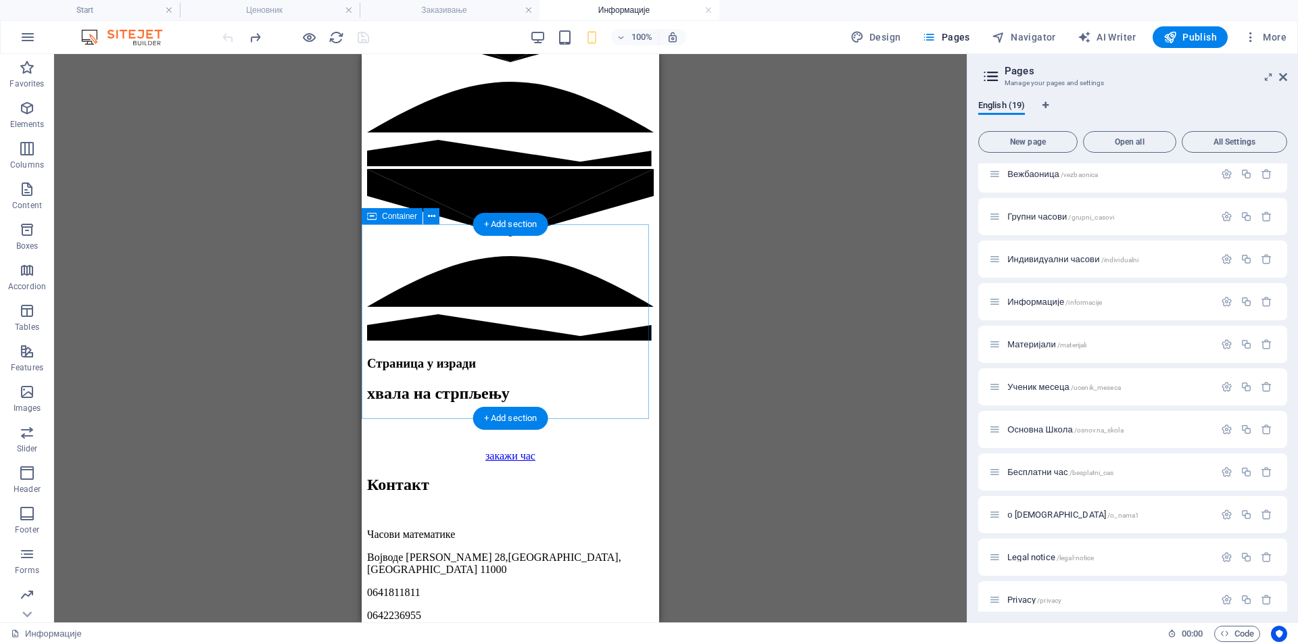
scroll to position [0, 0]
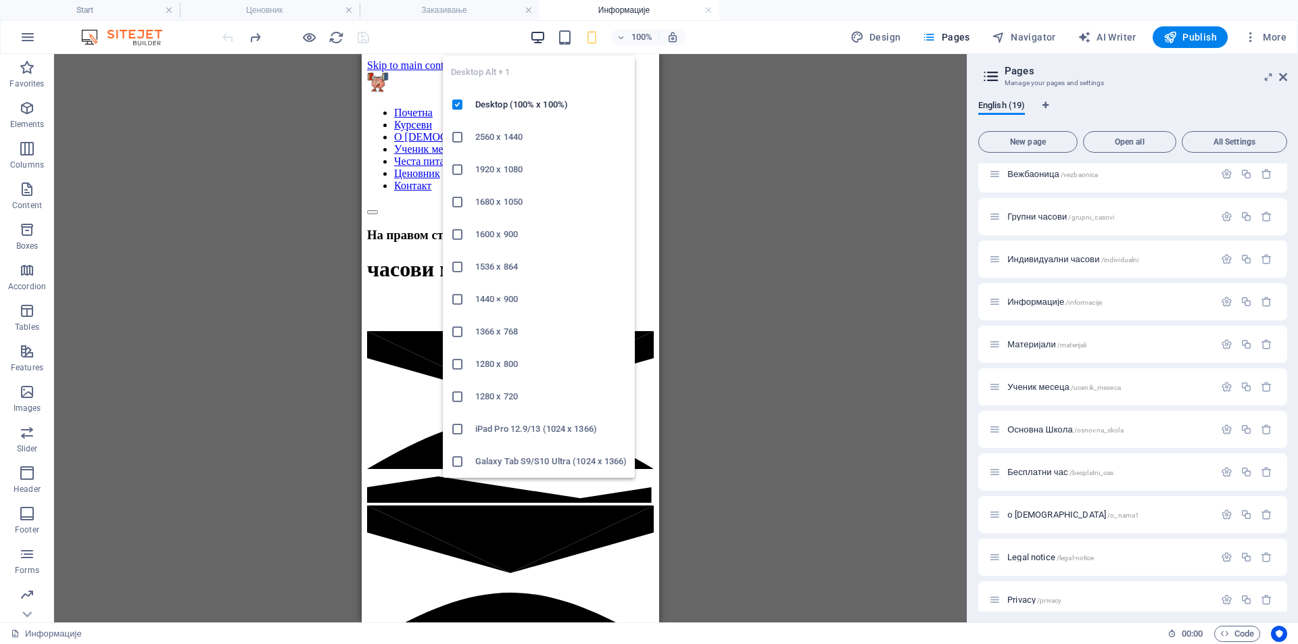
click at [540, 33] on icon "button" at bounding box center [538, 38] width 16 height 16
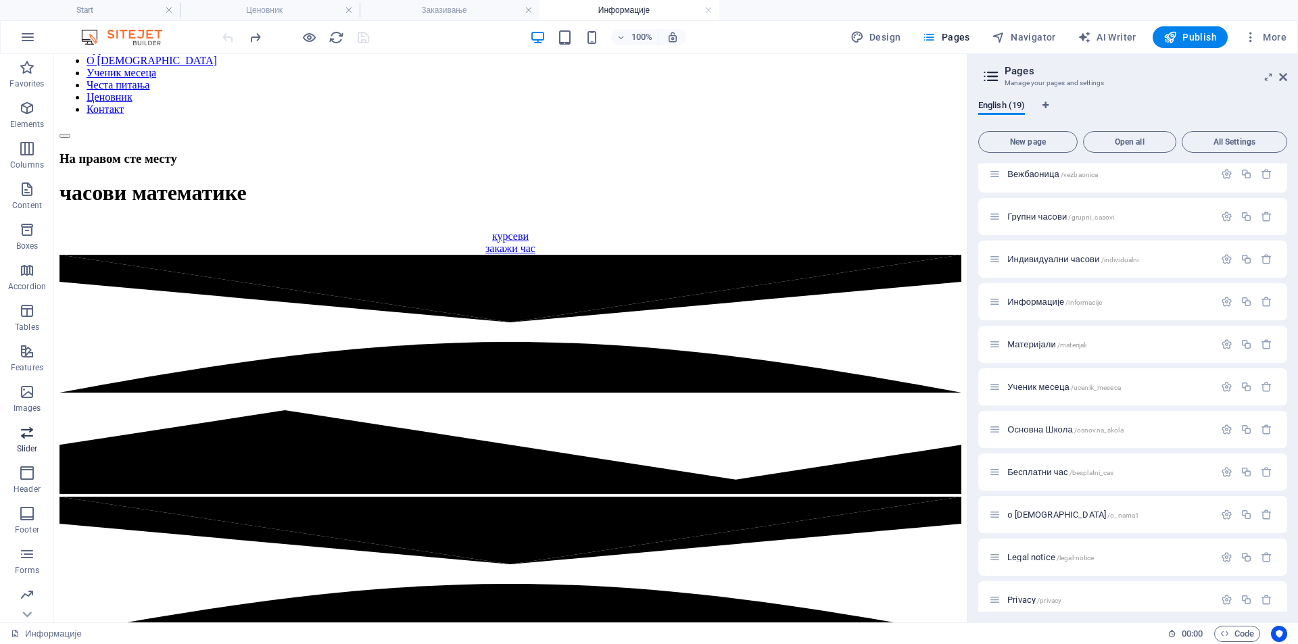
scroll to position [40, 0]
click at [26, 519] on icon "button" at bounding box center [27, 514] width 16 height 16
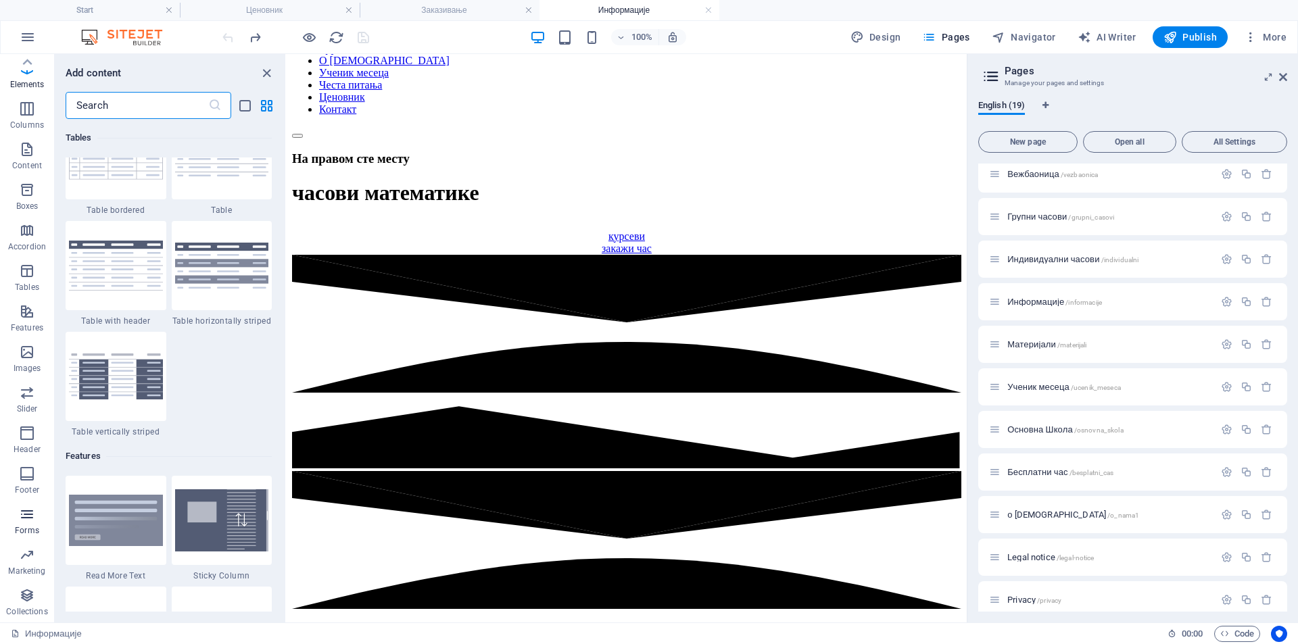
scroll to position [9872, 0]
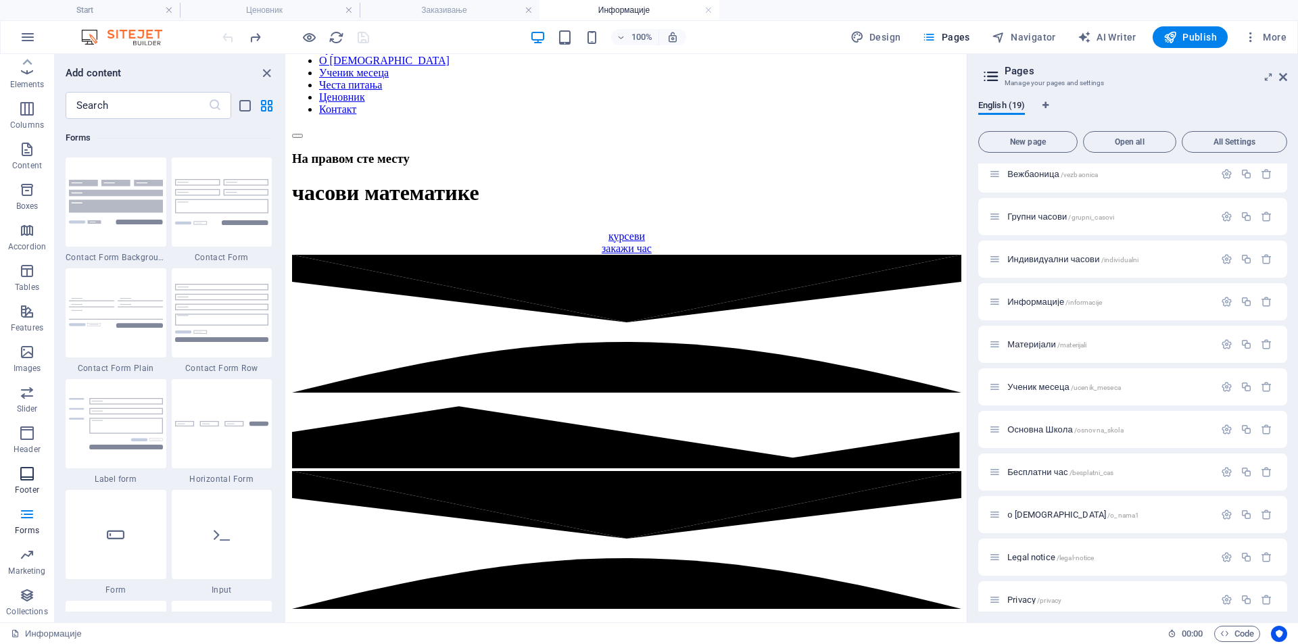
click at [17, 477] on span "Footer" at bounding box center [27, 482] width 54 height 32
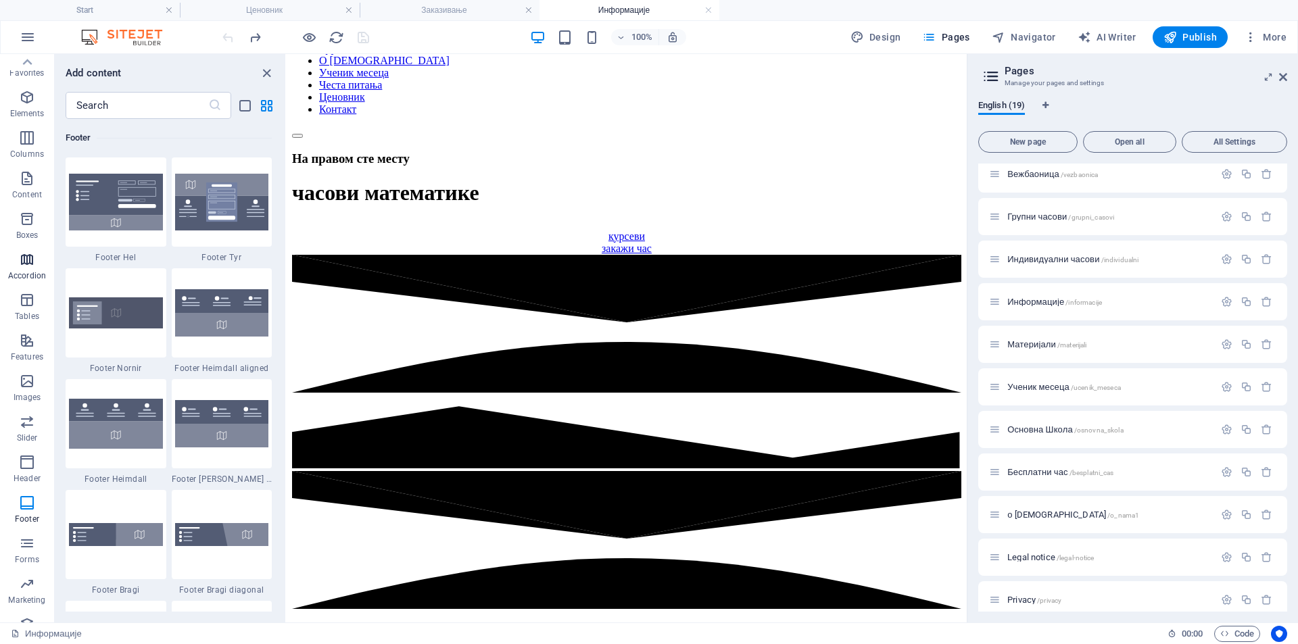
scroll to position [0, 0]
click at [31, 112] on icon "button" at bounding box center [27, 108] width 16 height 16
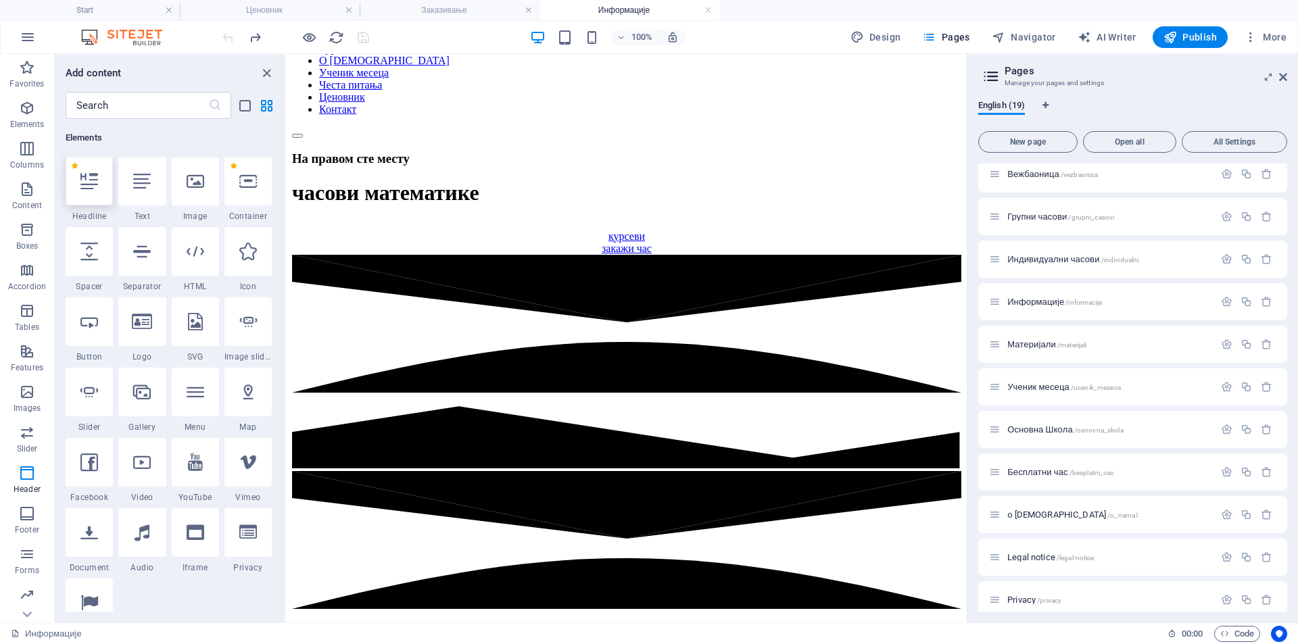
scroll to position [144, 0]
